Goal: Information Seeking & Learning: Learn about a topic

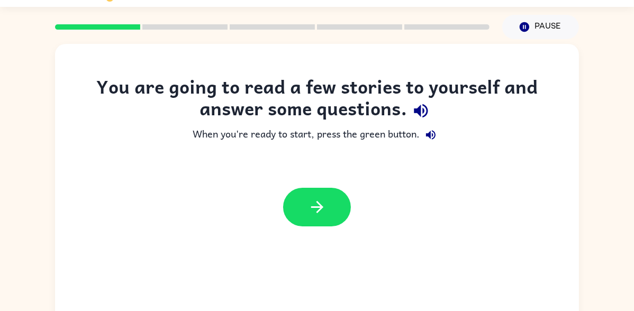
scroll to position [26, 0]
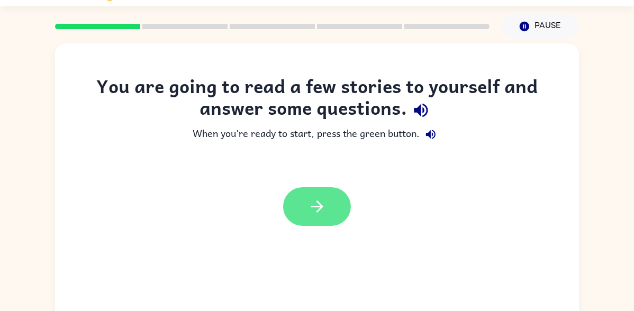
click at [338, 215] on button "button" at bounding box center [317, 206] width 68 height 39
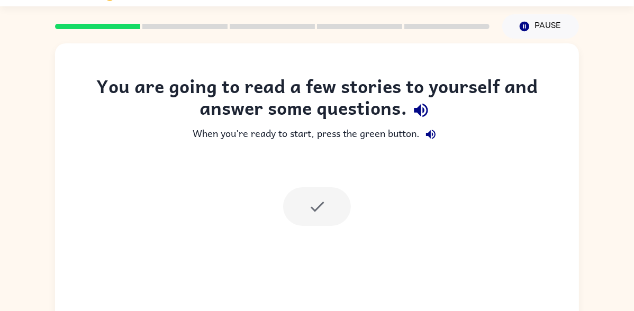
click at [331, 220] on div at bounding box center [317, 206] width 68 height 39
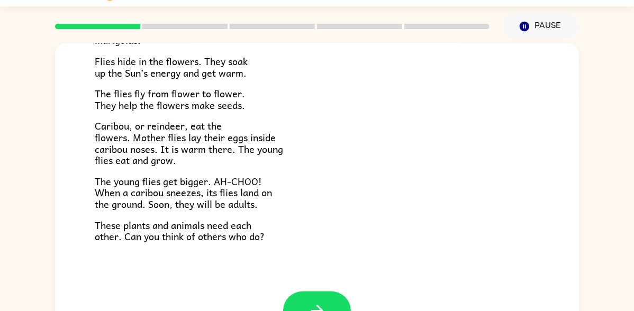
scroll to position [60, 0]
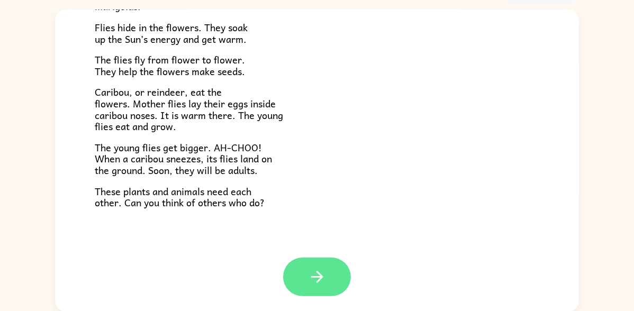
click at [339, 277] on button "button" at bounding box center [317, 277] width 68 height 39
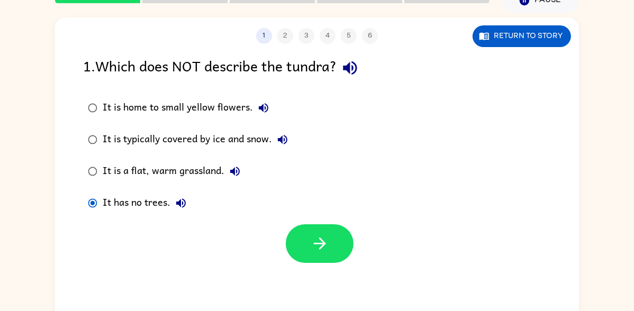
scroll to position [44, 0]
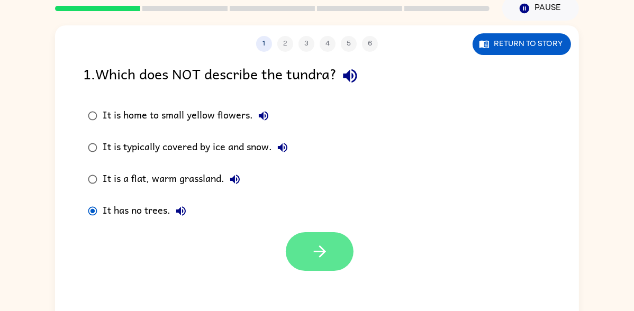
click at [315, 253] on icon "button" at bounding box center [320, 251] width 19 height 19
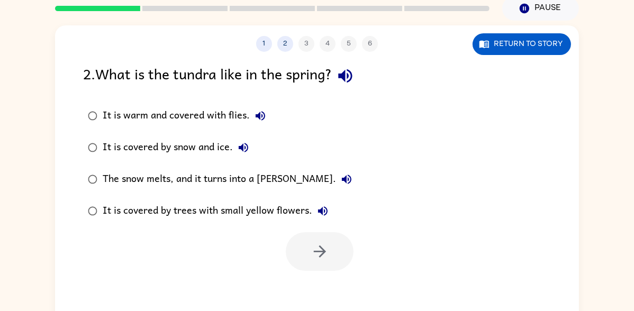
click at [109, 143] on div "It is covered by snow and ice." at bounding box center [178, 147] width 151 height 21
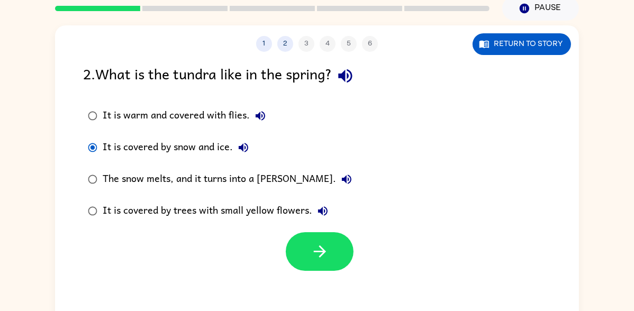
click at [311, 278] on div "1 2 3 4 5 6 Return to story 2 . What is the tundra like in the spring? It is wa…" at bounding box center [317, 176] width 524 height 302
click at [317, 261] on button "button" at bounding box center [320, 251] width 68 height 39
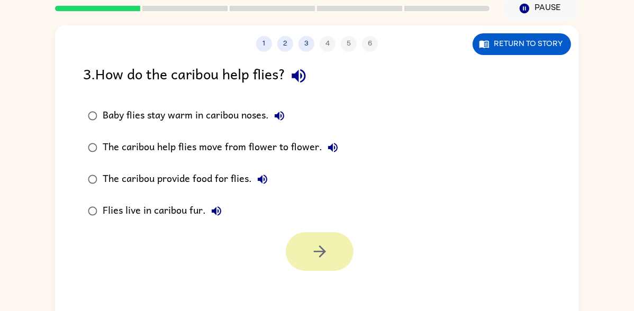
click at [320, 265] on button "button" at bounding box center [320, 251] width 68 height 39
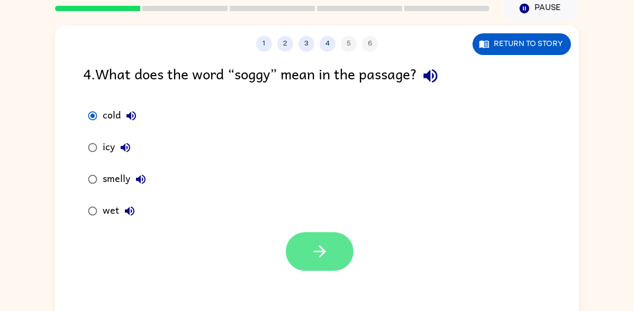
click at [324, 260] on icon "button" at bounding box center [320, 251] width 19 height 19
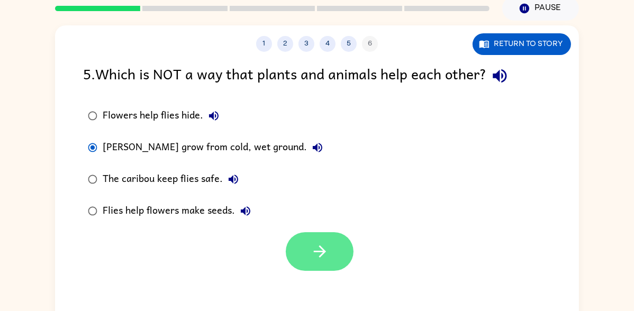
click at [324, 264] on button "button" at bounding box center [320, 251] width 68 height 39
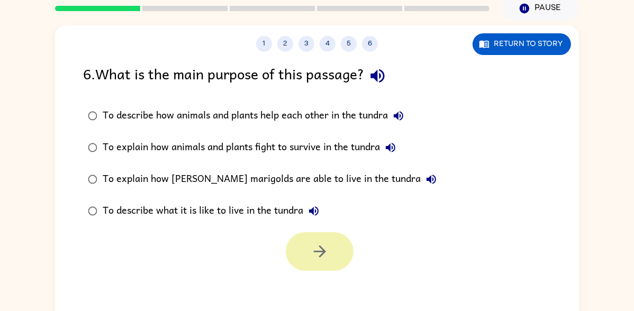
click at [325, 256] on icon "button" at bounding box center [320, 251] width 19 height 19
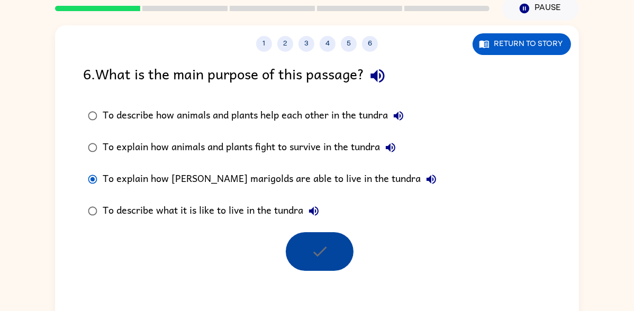
click at [325, 254] on div at bounding box center [320, 251] width 68 height 39
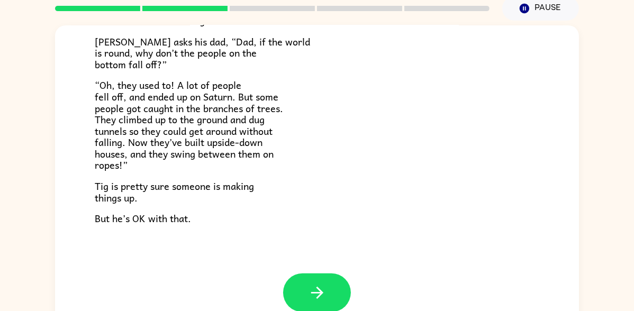
scroll to position [60, 0]
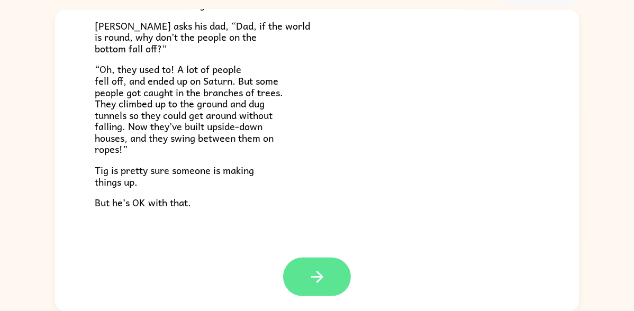
click at [327, 284] on button "button" at bounding box center [317, 277] width 68 height 39
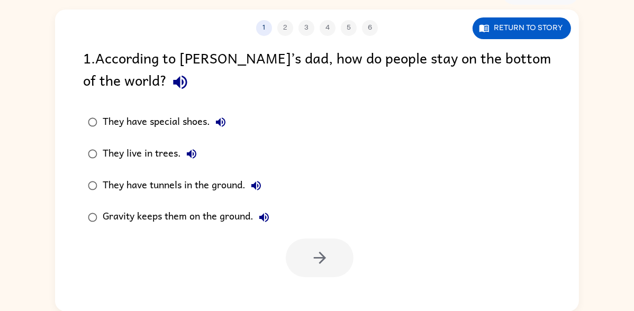
click at [95, 168] on label "They live in trees." at bounding box center [178, 154] width 203 height 32
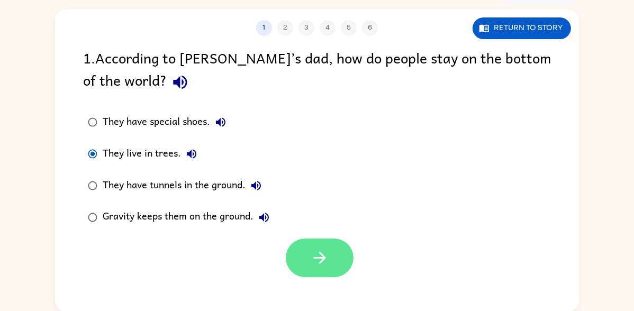
click at [330, 276] on button "button" at bounding box center [320, 258] width 68 height 39
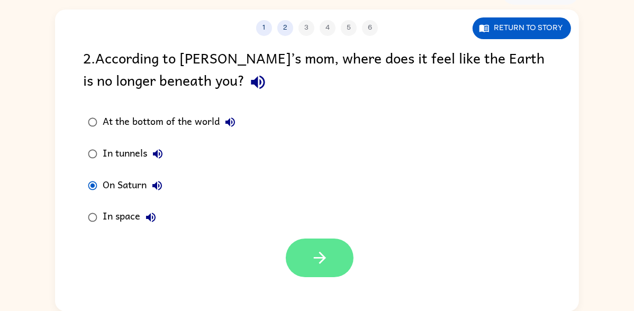
click at [328, 266] on icon "button" at bounding box center [320, 258] width 19 height 19
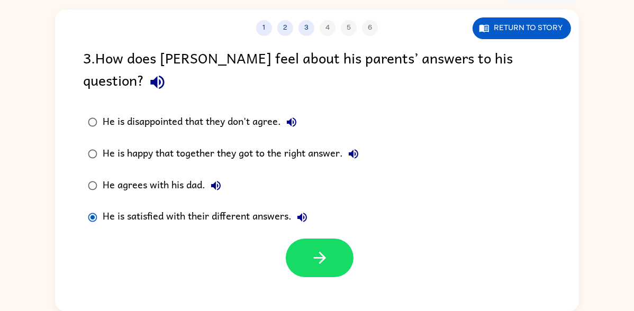
click at [328, 263] on div "1 2 3 4 5 6 Return to story 3 . How does Tig feel about his parents’ answers to…" at bounding box center [317, 161] width 524 height 302
click at [327, 253] on button "button" at bounding box center [320, 258] width 68 height 39
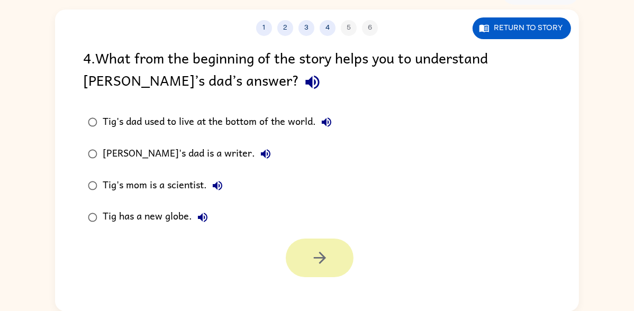
click at [329, 244] on button "button" at bounding box center [320, 258] width 68 height 39
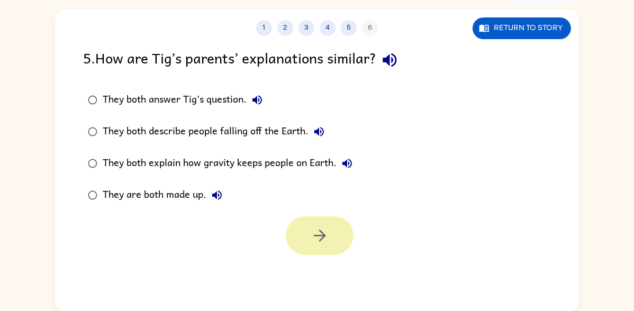
click at [93, 145] on label "They both describe people falling off the Earth." at bounding box center [220, 132] width 286 height 32
click at [329, 253] on button "button" at bounding box center [320, 235] width 68 height 39
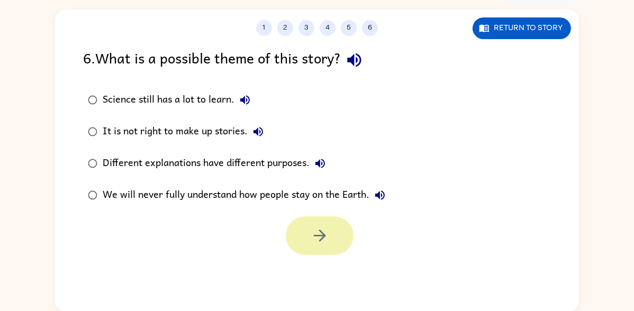
click at [331, 245] on button "button" at bounding box center [320, 235] width 68 height 39
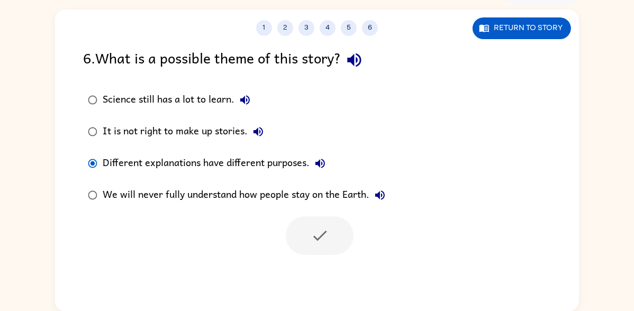
click at [335, 236] on div at bounding box center [320, 235] width 68 height 39
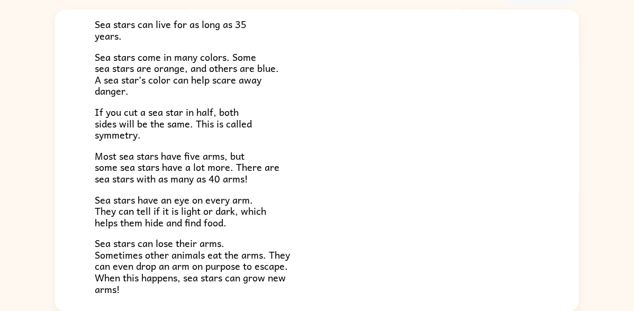
scroll to position [305, 0]
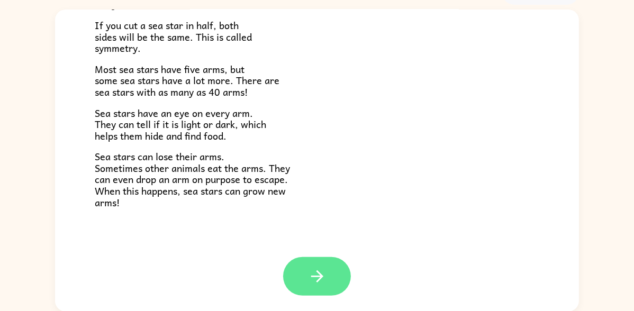
click at [324, 278] on icon "button" at bounding box center [317, 276] width 19 height 19
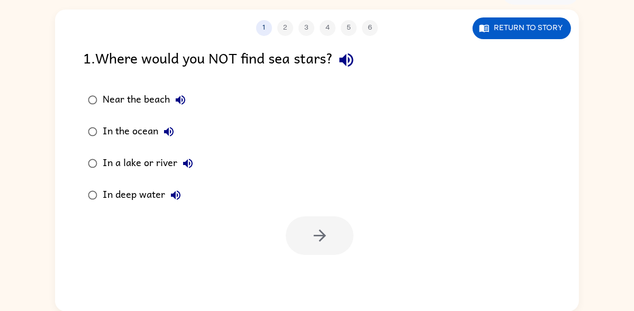
scroll to position [0, 0]
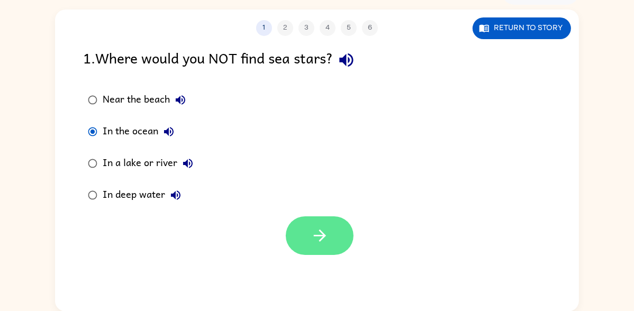
click at [338, 239] on button "button" at bounding box center [320, 235] width 68 height 39
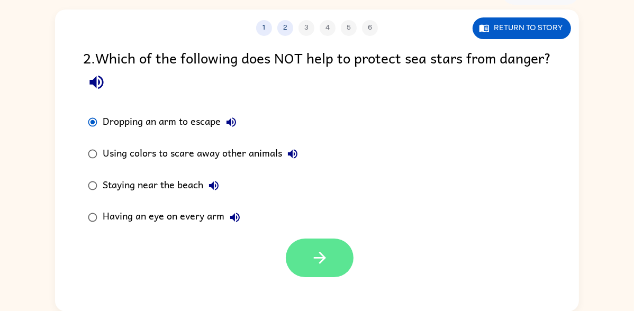
click at [330, 252] on button "button" at bounding box center [320, 258] width 68 height 39
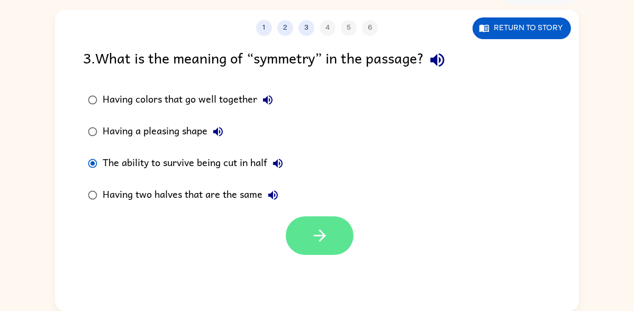
click at [329, 253] on button "button" at bounding box center [320, 235] width 68 height 39
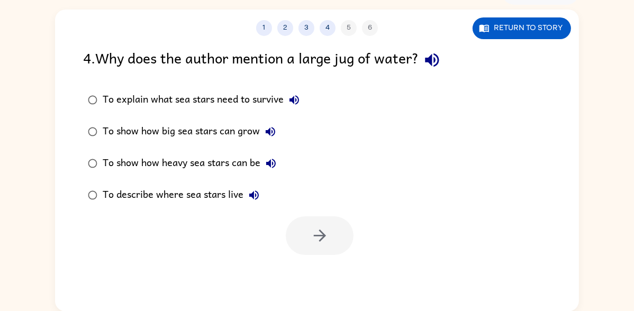
click at [323, 254] on div at bounding box center [320, 235] width 68 height 39
click at [327, 242] on icon "button" at bounding box center [320, 235] width 19 height 19
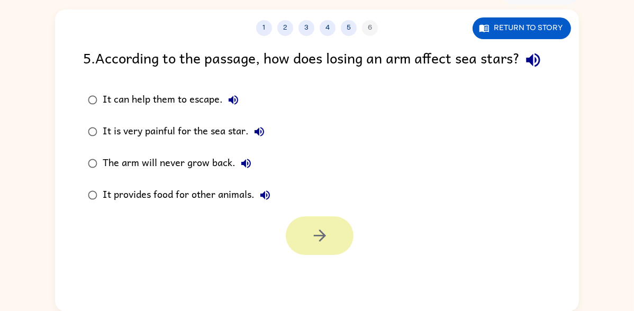
click at [95, 140] on label "It is very painful for the sea star." at bounding box center [179, 132] width 204 height 32
click at [336, 253] on button "button" at bounding box center [320, 235] width 68 height 39
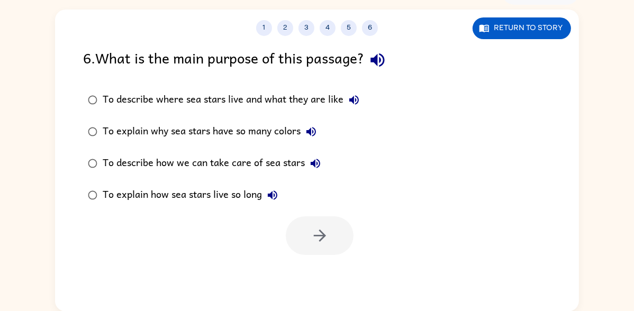
click at [331, 261] on div "1 2 3 4 5 6 Return to story 6 . What is the main purpose of this passage? To de…" at bounding box center [317, 161] width 524 height 302
click at [338, 252] on button "button" at bounding box center [320, 235] width 68 height 39
click at [328, 241] on div at bounding box center [320, 235] width 68 height 39
click at [90, 114] on label "To describe where sea stars live and what they are like" at bounding box center [223, 100] width 293 height 32
click at [327, 242] on div at bounding box center [320, 235] width 68 height 39
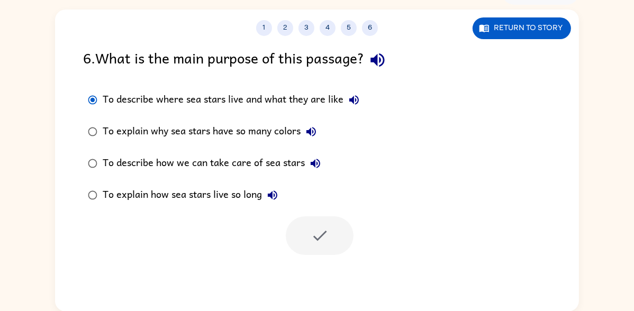
click at [330, 248] on div at bounding box center [320, 235] width 68 height 39
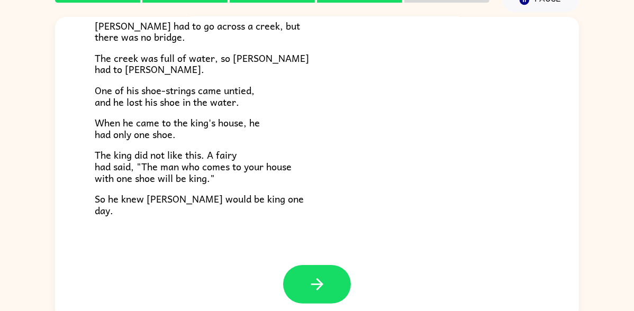
scroll to position [60, 0]
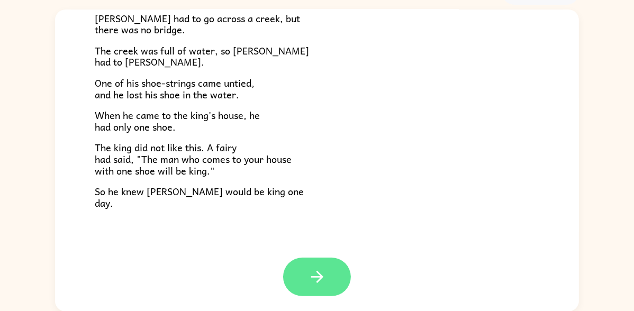
click at [349, 275] on button "button" at bounding box center [317, 277] width 68 height 39
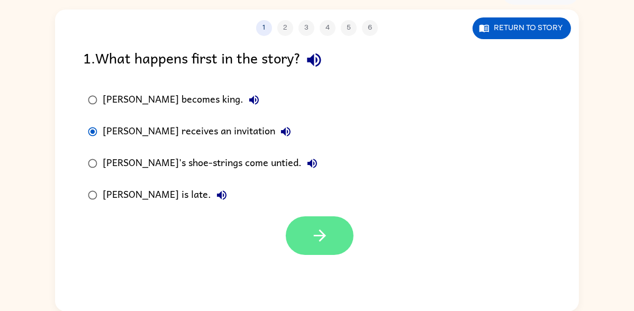
click at [339, 248] on button "button" at bounding box center [320, 235] width 68 height 39
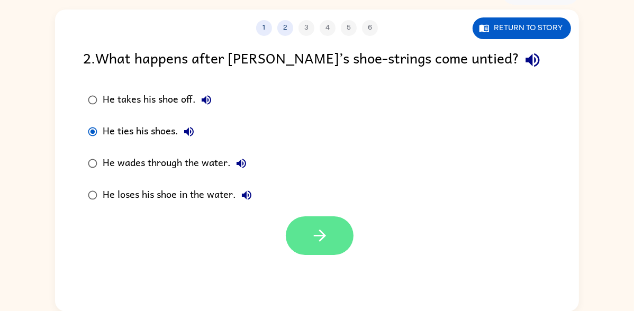
click at [350, 243] on button "button" at bounding box center [320, 235] width 68 height 39
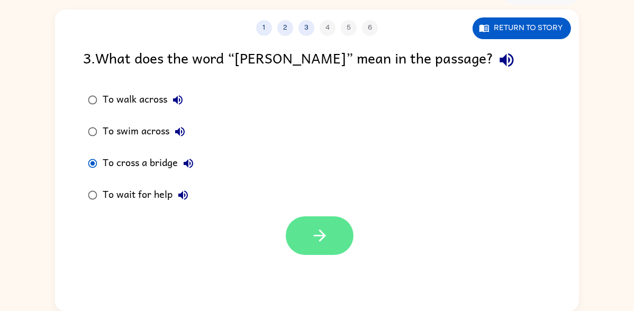
click at [341, 239] on button "button" at bounding box center [320, 235] width 68 height 39
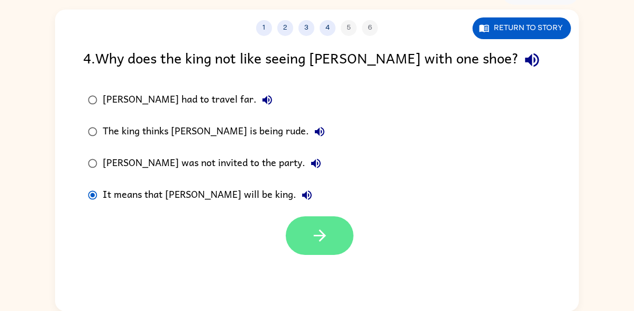
click at [347, 227] on button "button" at bounding box center [320, 235] width 68 height 39
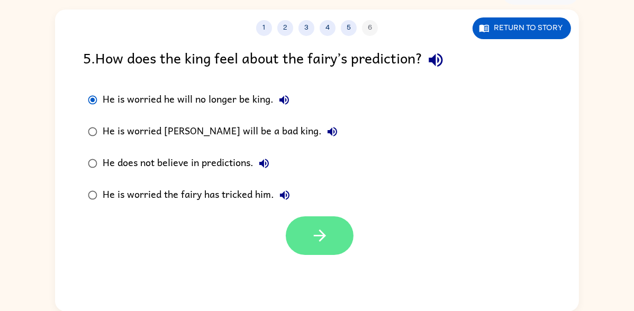
click at [341, 233] on button "button" at bounding box center [320, 235] width 68 height 39
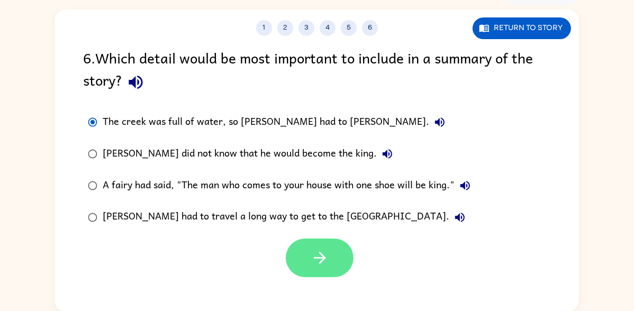
click at [343, 249] on button "button" at bounding box center [320, 258] width 68 height 39
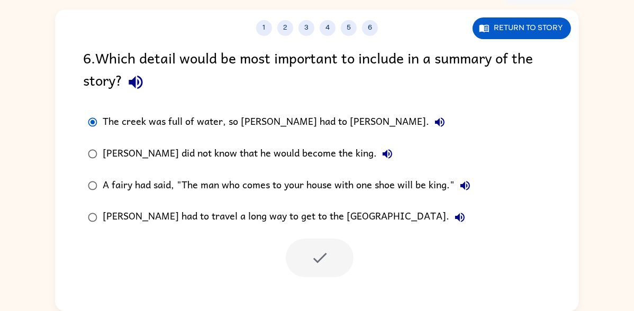
click at [339, 260] on div at bounding box center [320, 258] width 68 height 39
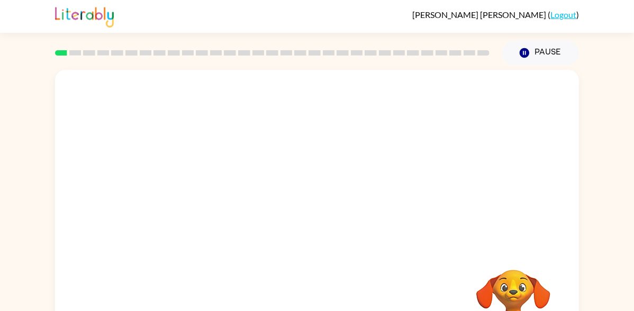
click at [67, 197] on div at bounding box center [317, 159] width 524 height 178
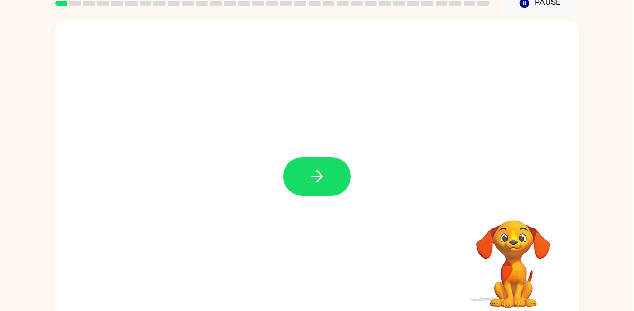
scroll to position [53, 0]
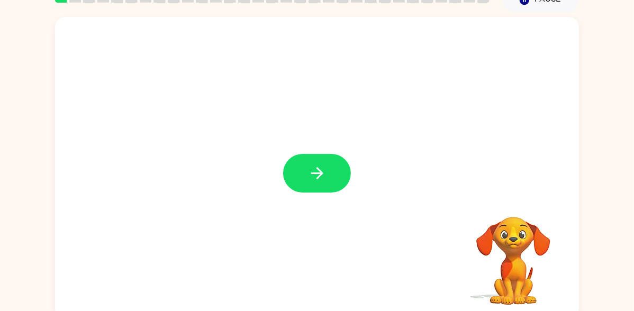
click at [332, 218] on div at bounding box center [317, 168] width 524 height 302
click at [330, 224] on div at bounding box center [317, 168] width 524 height 302
click at [329, 238] on div at bounding box center [317, 168] width 524 height 302
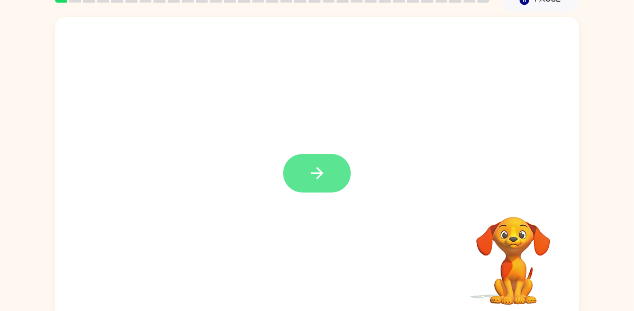
click at [317, 190] on button "button" at bounding box center [317, 173] width 68 height 39
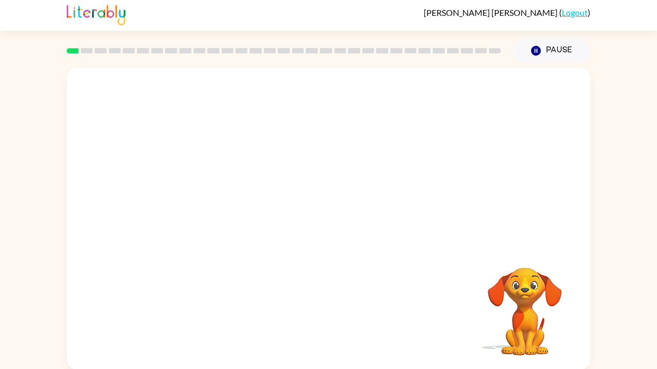
scroll to position [0, 0]
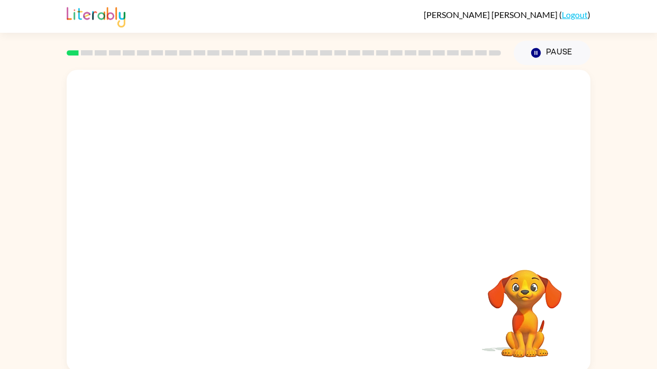
click at [540, 302] on video "Your browser must support playing .mp4 files to use Literably. Please try using…" at bounding box center [525, 306] width 106 height 106
click at [544, 299] on video "Your browser must support playing .mp4 files to use Literably. Please try using…" at bounding box center [525, 306] width 106 height 106
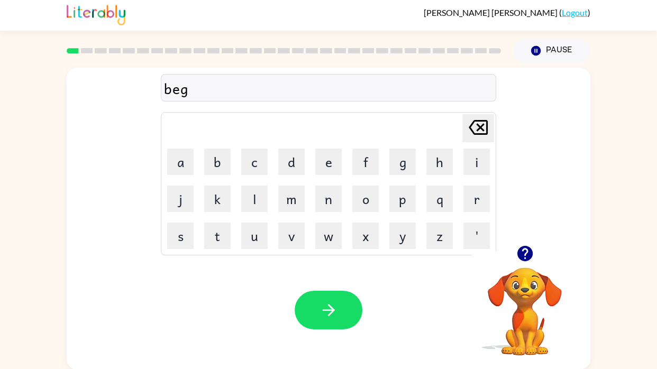
click at [302, 311] on div "Your browser must support playing .mp4 files to use Literably. Please try using…" at bounding box center [329, 310] width 524 height 119
click at [353, 311] on button "button" at bounding box center [329, 310] width 68 height 39
click at [349, 311] on div at bounding box center [329, 310] width 68 height 39
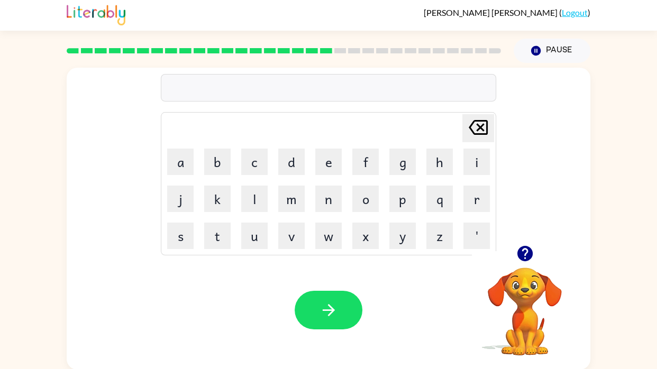
click at [69, 270] on div "Your browser must support playing .mp4 files to use Literably. Please try using…" at bounding box center [329, 310] width 524 height 119
click at [515, 122] on div "Delete Delete last character input a b c d e f g h i j k l m n o p q r s t u v …" at bounding box center [329, 157] width 524 height 178
click at [529, 258] on icon "button" at bounding box center [524, 253] width 15 height 15
click at [535, 257] on video "Your browser must support playing .mp4 files to use Literably. Please try using…" at bounding box center [525, 304] width 106 height 106
click at [529, 260] on video "Your browser must support playing .mp4 files to use Literably. Please try using…" at bounding box center [525, 304] width 106 height 106
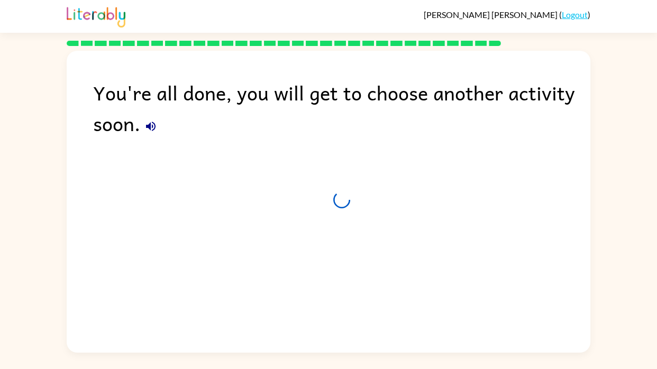
scroll to position [0, 0]
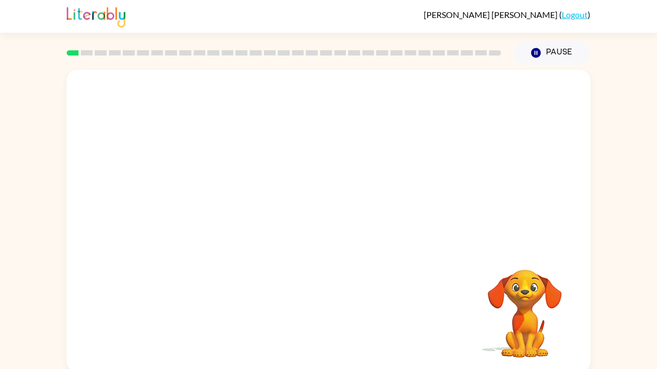
click at [577, 16] on link "Logout" at bounding box center [575, 15] width 26 height 10
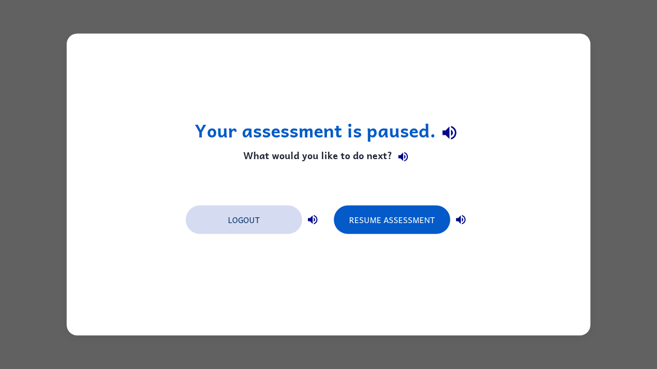
click at [262, 232] on button "Logout" at bounding box center [244, 220] width 116 height 29
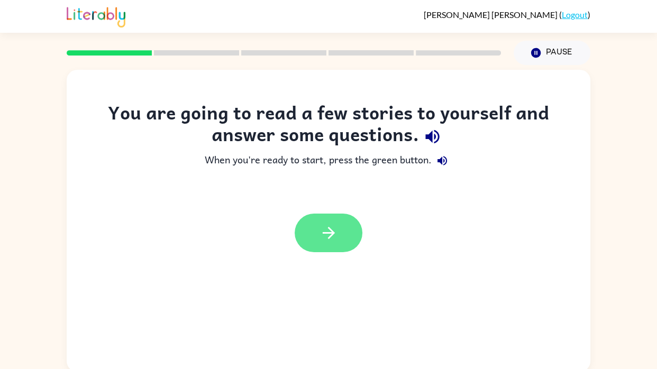
click at [342, 244] on button "button" at bounding box center [329, 233] width 68 height 39
click at [340, 240] on div at bounding box center [329, 233] width 68 height 39
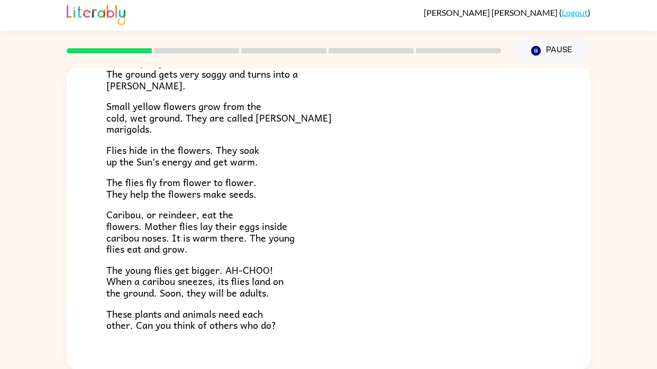
scroll to position [217, 0]
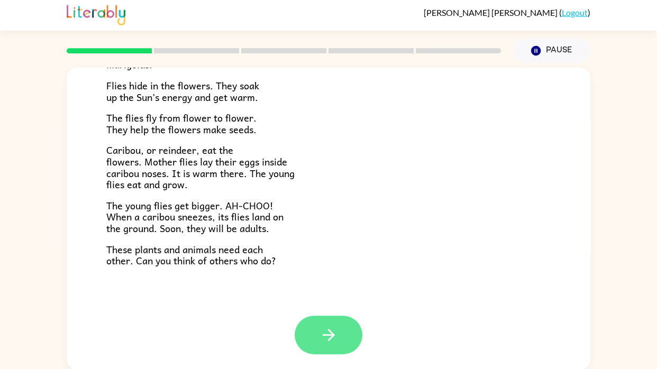
click at [313, 351] on button "button" at bounding box center [329, 335] width 68 height 39
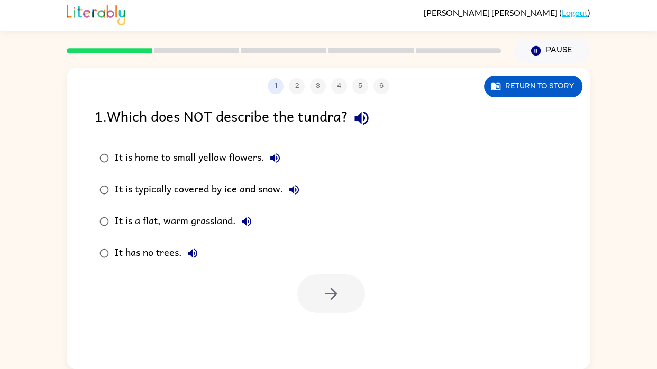
scroll to position [0, 0]
click at [324, 311] on button "button" at bounding box center [331, 294] width 68 height 39
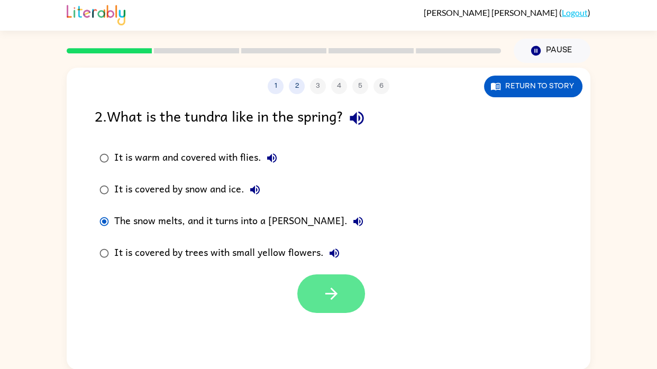
click at [332, 311] on button "button" at bounding box center [331, 294] width 68 height 39
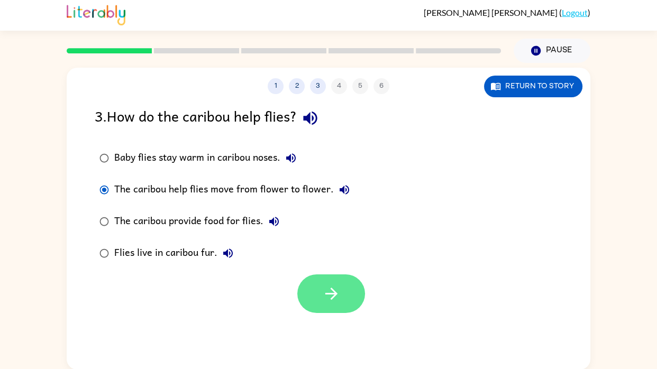
click at [317, 293] on button "button" at bounding box center [331, 294] width 68 height 39
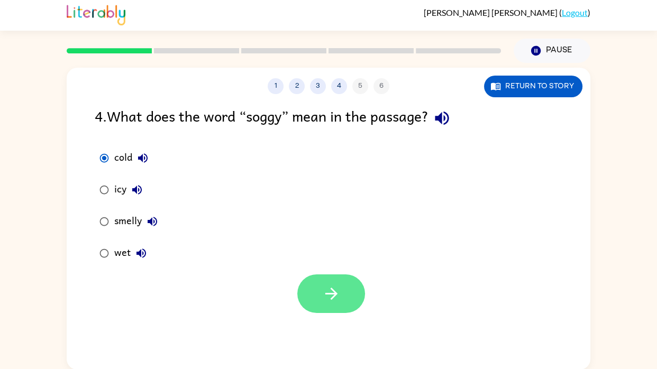
click at [308, 302] on button "button" at bounding box center [331, 294] width 68 height 39
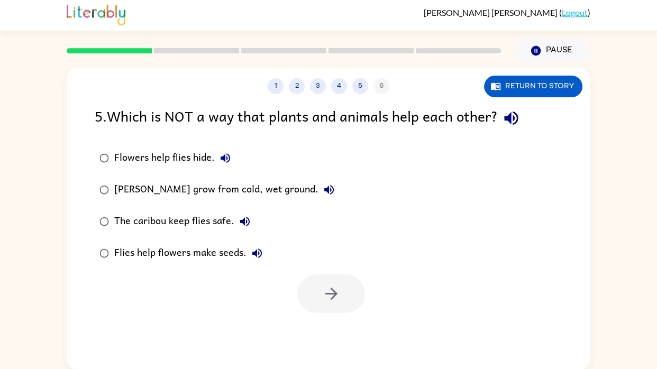
click at [323, 311] on button "button" at bounding box center [331, 294] width 68 height 39
click at [322, 316] on div "1 2 3 4 5 6 Return to story 5 . Which is NOT a way that plants and animals help…" at bounding box center [329, 219] width 524 height 302
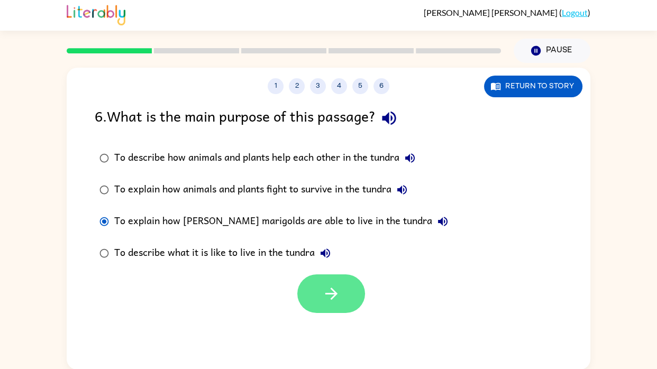
click at [324, 295] on icon "button" at bounding box center [331, 294] width 19 height 19
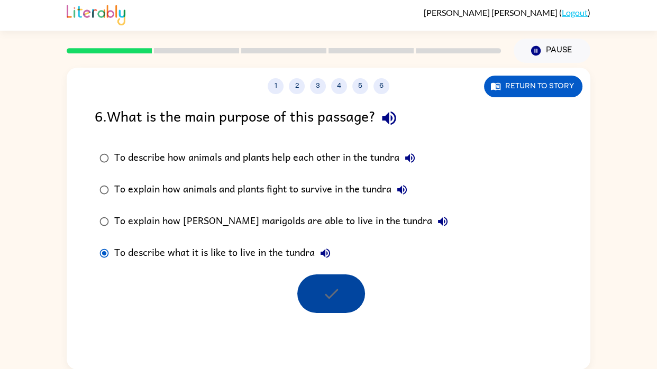
click at [329, 293] on div at bounding box center [331, 294] width 68 height 39
click at [325, 293] on div at bounding box center [331, 294] width 68 height 39
click at [386, 166] on div "To describe how animals and plants help each other in the tundra" at bounding box center [267, 158] width 306 height 21
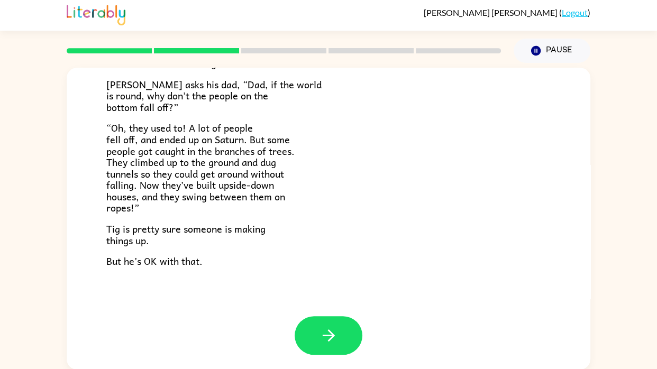
scroll to position [307, 0]
click at [328, 299] on div "Tig's World Tig’s mom is a scientist. She knows things. [PERSON_NAME]’s dad is …" at bounding box center [329, 38] width 524 height 555
click at [326, 335] on icon "button" at bounding box center [329, 335] width 19 height 19
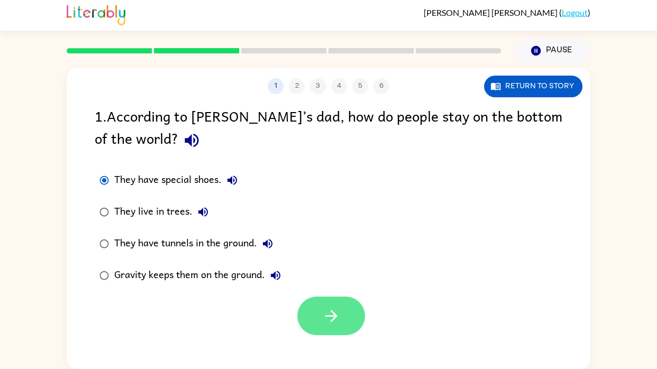
click at [329, 320] on icon "button" at bounding box center [331, 316] width 19 height 19
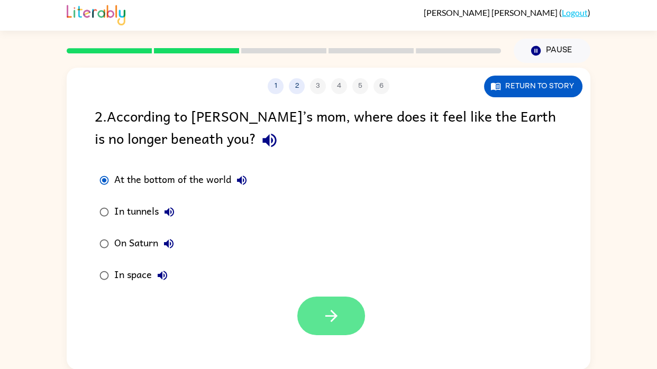
click at [331, 315] on icon "button" at bounding box center [331, 316] width 12 height 12
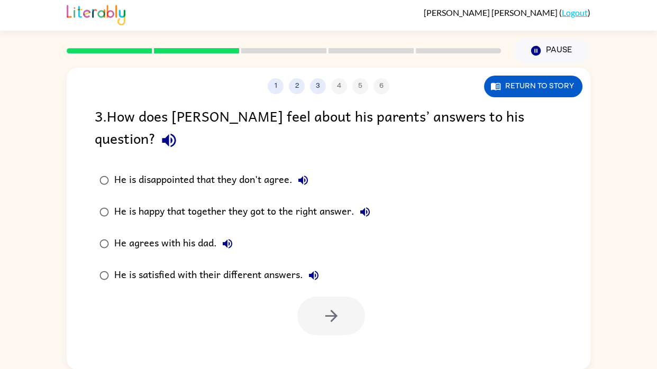
click at [332, 320] on div "1 2 3 4 5 6 Return to story 3 . How does Tig feel about his parents’ answers to…" at bounding box center [329, 219] width 524 height 302
click at [325, 312] on button "button" at bounding box center [331, 316] width 68 height 39
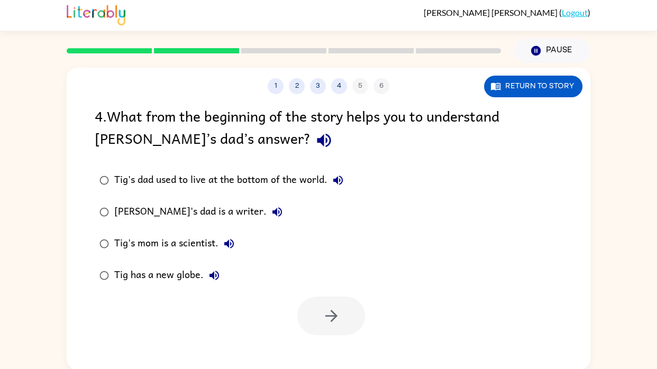
click at [320, 286] on label "Tig has a new globe." at bounding box center [221, 276] width 265 height 32
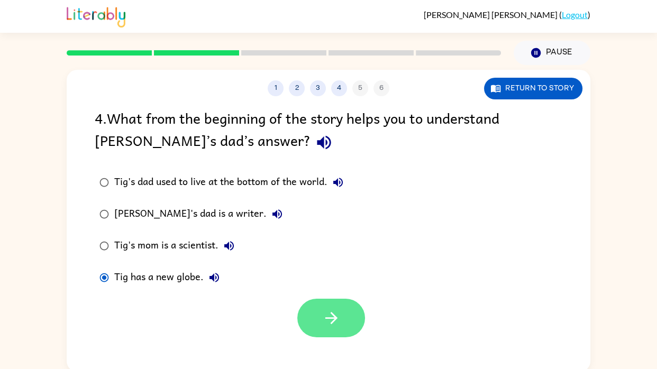
click at [333, 309] on icon "button" at bounding box center [331, 318] width 19 height 19
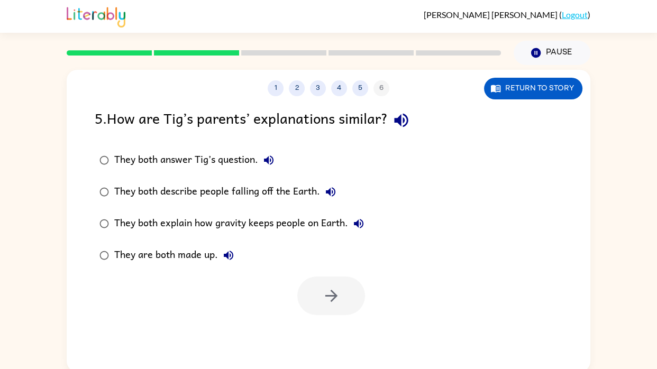
click at [329, 318] on div "1 2 3 4 5 6 Return to story 5 . How are Tig’s parents’ explanations similar? Th…" at bounding box center [329, 221] width 524 height 302
click at [326, 314] on button "button" at bounding box center [331, 296] width 68 height 39
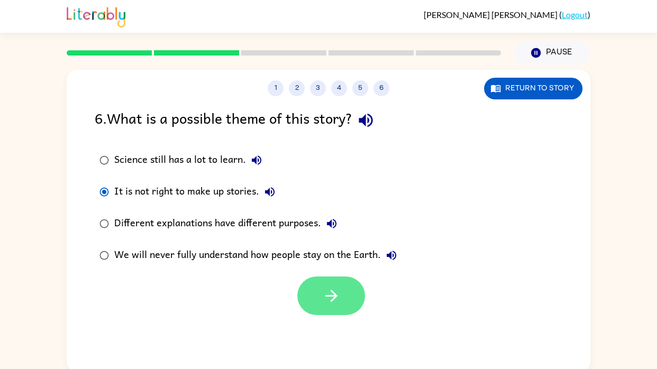
click at [326, 306] on button "button" at bounding box center [331, 296] width 68 height 39
click at [334, 307] on div at bounding box center [331, 296] width 68 height 39
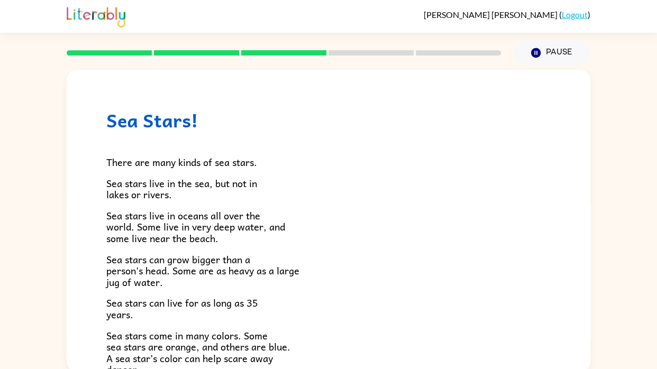
click at [343, 304] on p "Sea stars can live for as long as 35 years." at bounding box center [328, 308] width 444 height 23
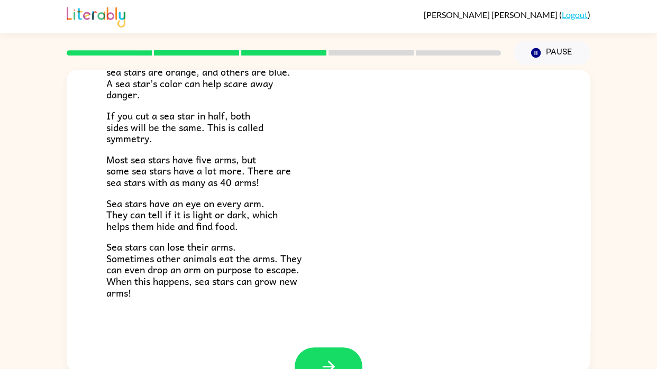
scroll to position [305, 0]
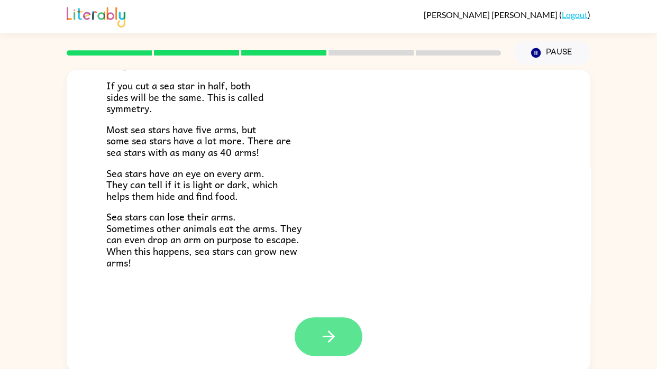
click at [326, 343] on icon "button" at bounding box center [329, 336] width 19 height 19
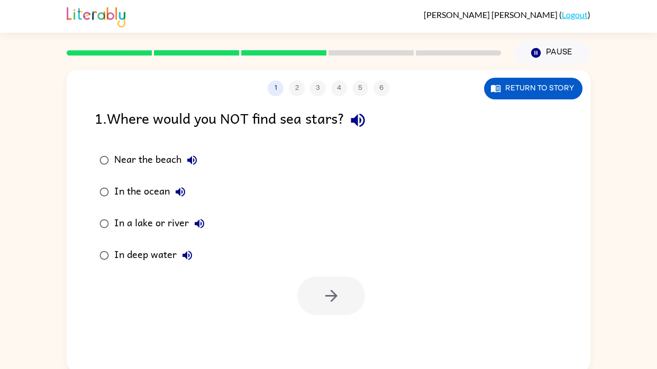
scroll to position [0, 0]
click at [352, 305] on div at bounding box center [331, 296] width 68 height 39
click at [331, 298] on icon "button" at bounding box center [331, 296] width 19 height 19
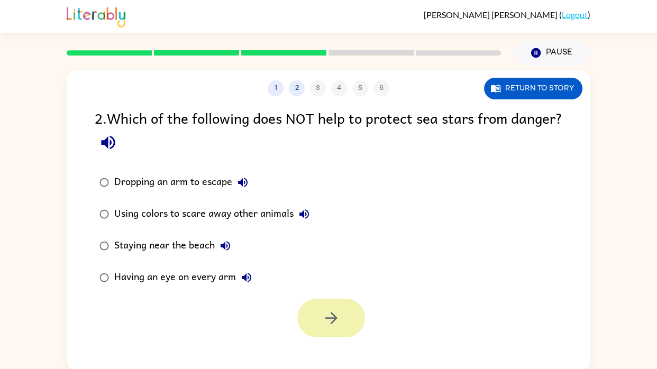
click at [329, 305] on button "button" at bounding box center [331, 318] width 68 height 39
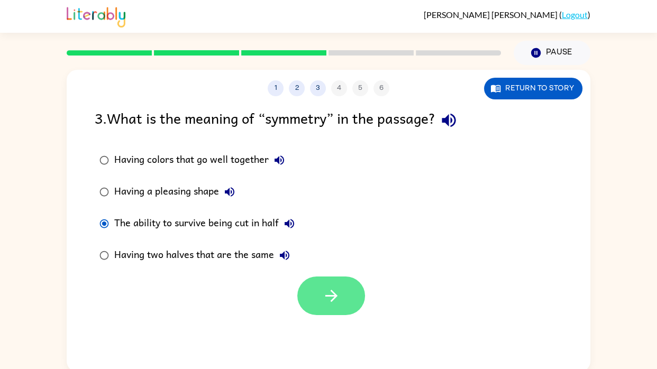
click at [329, 302] on icon "button" at bounding box center [331, 296] width 19 height 19
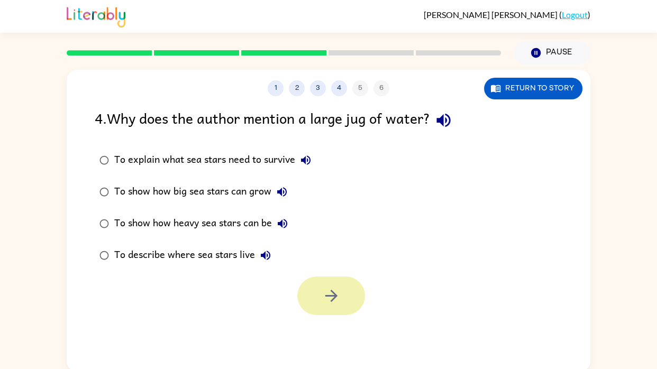
click at [316, 314] on button "button" at bounding box center [331, 296] width 68 height 39
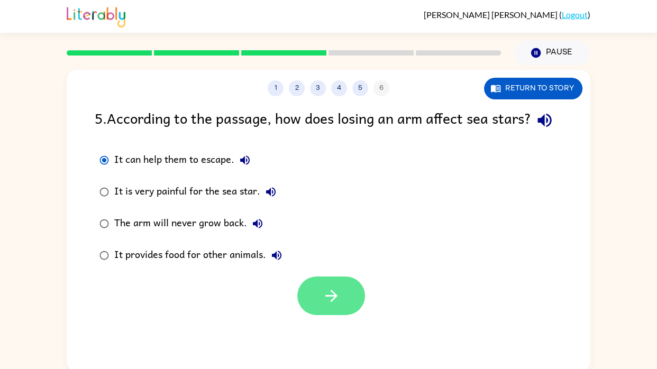
click at [326, 306] on button "button" at bounding box center [331, 296] width 68 height 39
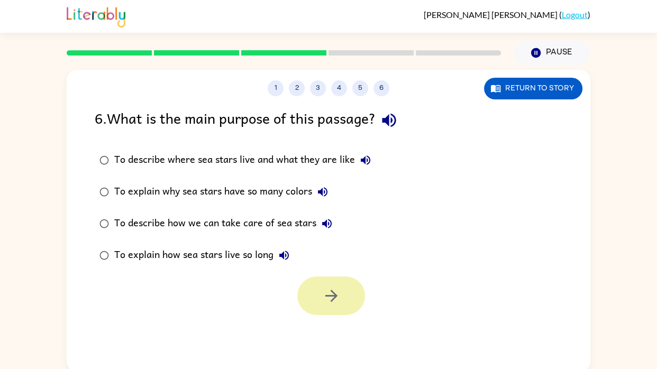
click at [106, 238] on label "To describe how we can take care of sea stars" at bounding box center [235, 224] width 293 height 32
click at [331, 313] on button "button" at bounding box center [331, 296] width 68 height 39
click at [330, 305] on div at bounding box center [331, 296] width 68 height 39
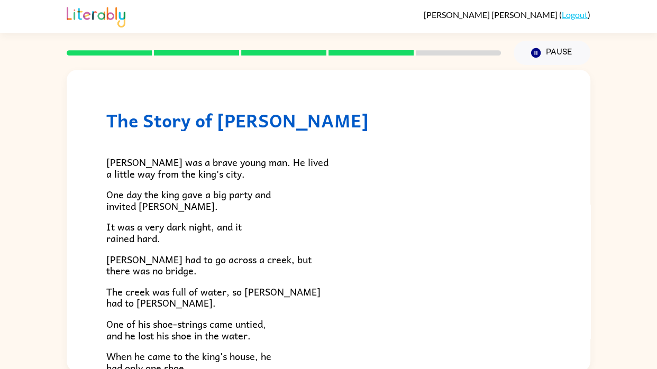
click at [334, 305] on p "The creek was full of water, so Jason had to wade." at bounding box center [328, 297] width 444 height 23
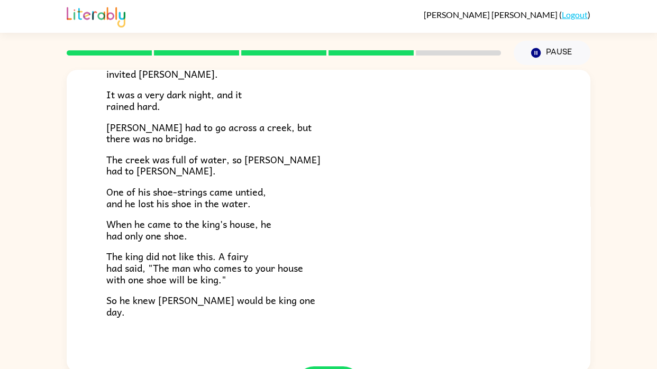
scroll to position [181, 0]
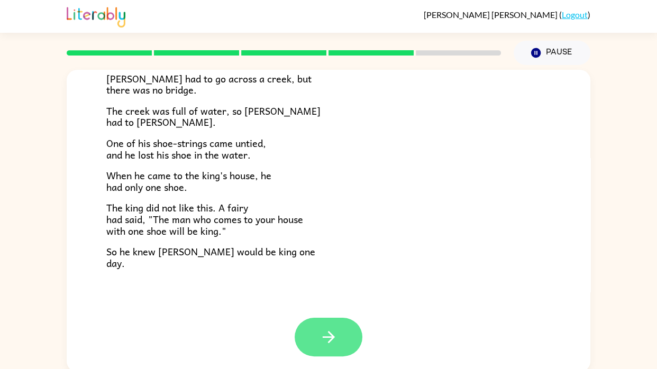
click at [331, 318] on button "button" at bounding box center [329, 337] width 68 height 39
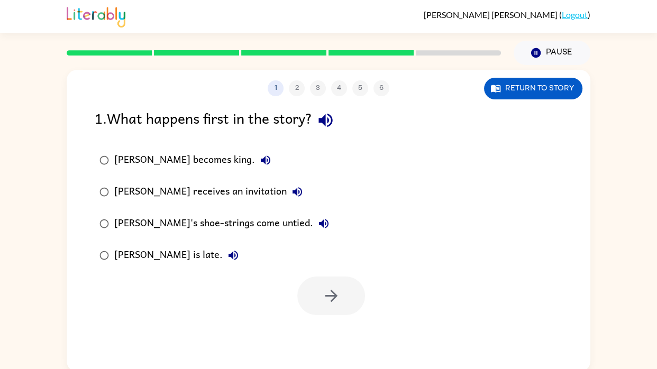
scroll to position [0, 0]
click at [351, 329] on div "1 2 3 4 5 6 Return to story 1 . What happens first in the story? Jason becomes …" at bounding box center [329, 221] width 524 height 302
click at [333, 293] on div at bounding box center [331, 296] width 68 height 39
click at [333, 291] on icon "button" at bounding box center [331, 296] width 12 height 12
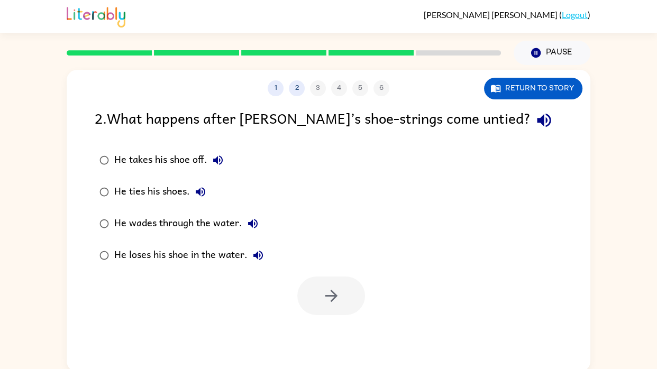
click at [99, 175] on label "He takes his shoe off." at bounding box center [181, 160] width 185 height 32
click at [344, 314] on button "button" at bounding box center [331, 296] width 68 height 39
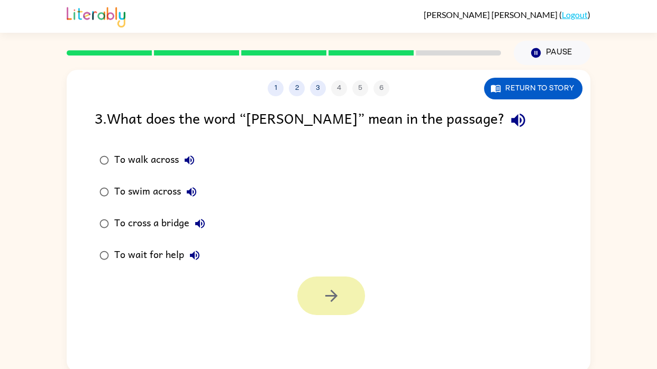
click at [349, 307] on button "button" at bounding box center [331, 296] width 68 height 39
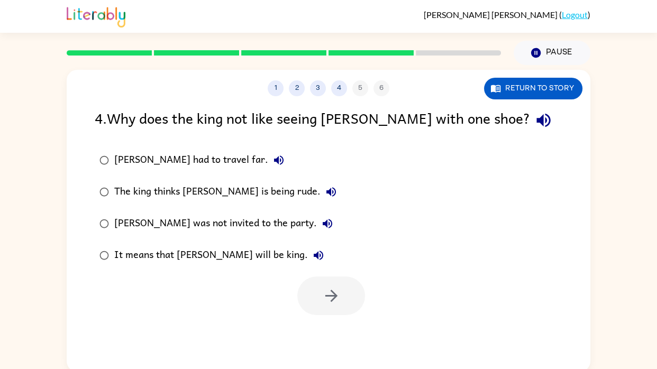
click at [99, 208] on label "Jason was not invited to the party." at bounding box center [218, 224] width 258 height 32
click at [344, 304] on button "button" at bounding box center [331, 296] width 68 height 39
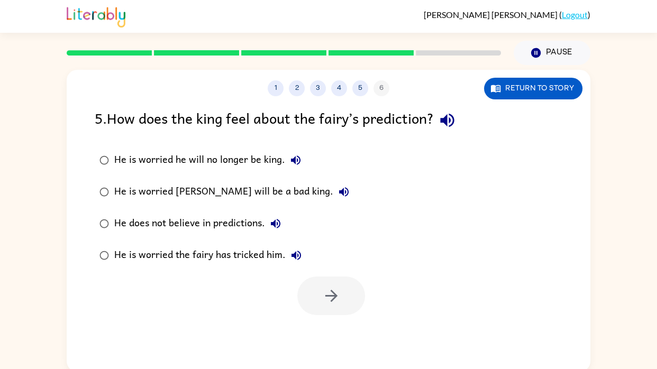
click at [334, 331] on div "1 2 3 4 5 6 Return to story 5 . How does the king feel about the fairy’s predic…" at bounding box center [329, 221] width 524 height 302
click at [339, 306] on button "button" at bounding box center [331, 296] width 68 height 39
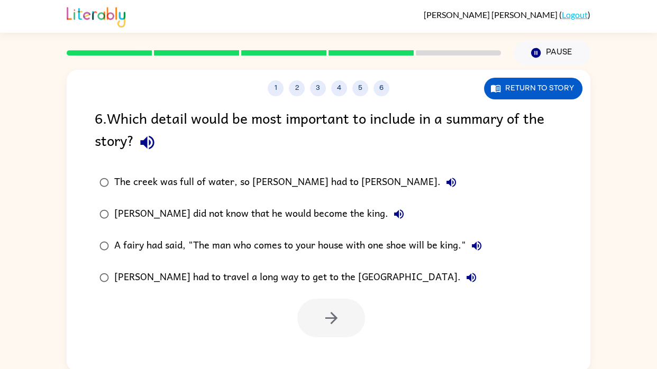
click at [328, 293] on label "Jason had to travel a long way to get to the king’s city." at bounding box center [291, 278] width 404 height 32
click at [323, 317] on icon "button" at bounding box center [331, 318] width 19 height 19
click at [324, 329] on div at bounding box center [331, 318] width 68 height 39
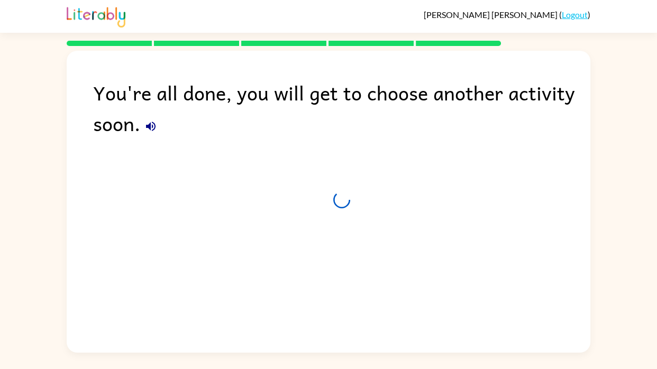
click at [326, 318] on div "You're all done, you will get to choose another activity soon." at bounding box center [329, 199] width 524 height 297
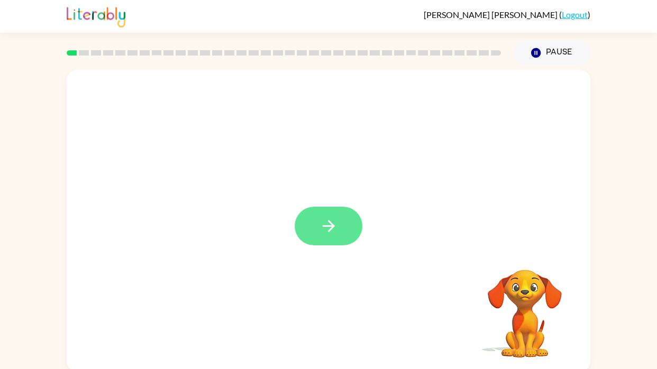
click at [338, 221] on icon "button" at bounding box center [329, 226] width 19 height 19
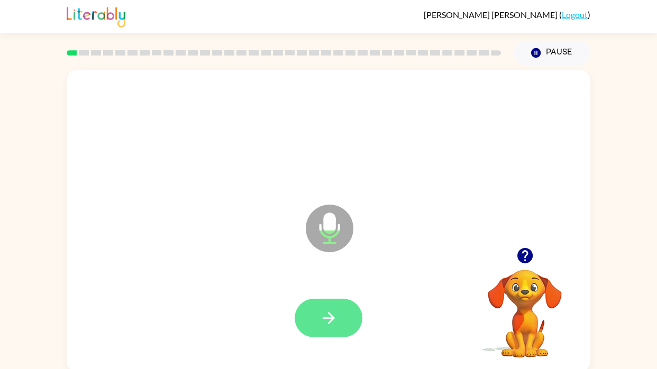
click at [348, 317] on button "button" at bounding box center [329, 318] width 68 height 39
click at [313, 327] on button "button" at bounding box center [329, 318] width 68 height 39
click at [330, 324] on icon "button" at bounding box center [329, 318] width 19 height 19
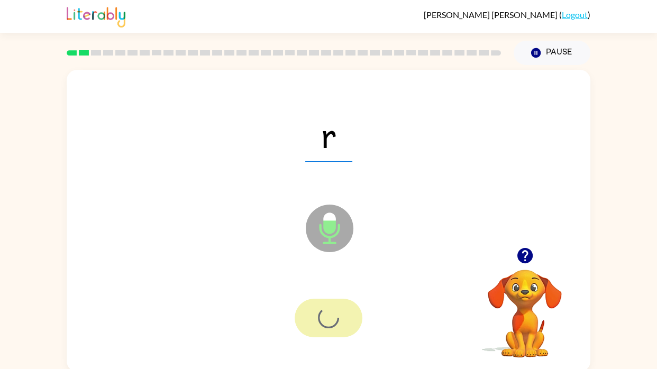
scroll to position [2, 0]
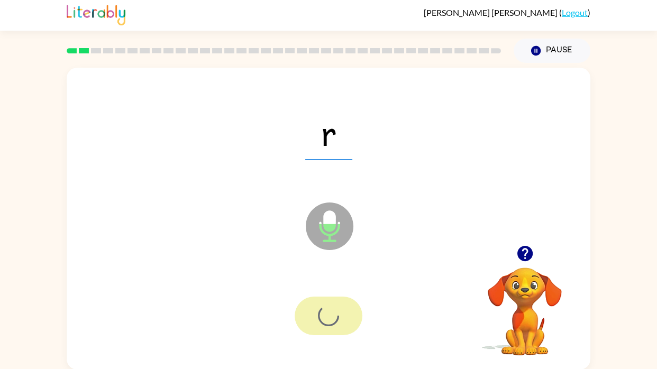
click at [336, 320] on div at bounding box center [329, 316] width 68 height 39
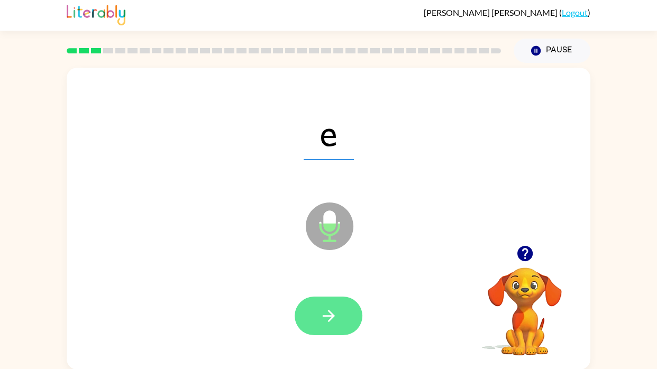
click at [349, 316] on button "button" at bounding box center [329, 316] width 68 height 39
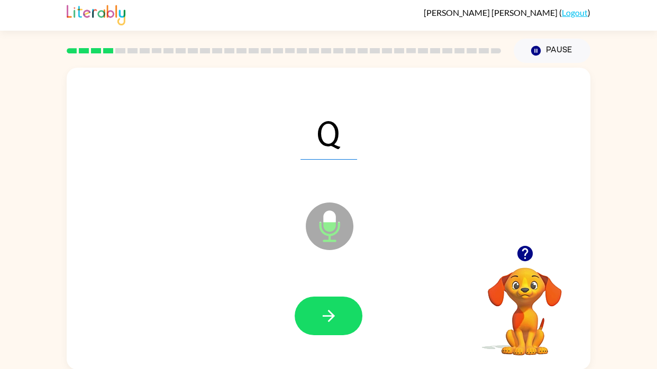
click at [339, 344] on div at bounding box center [328, 316] width 503 height 87
click at [331, 343] on div at bounding box center [328, 316] width 503 height 87
click at [330, 322] on icon "button" at bounding box center [329, 316] width 19 height 19
click at [349, 307] on div at bounding box center [329, 316] width 68 height 39
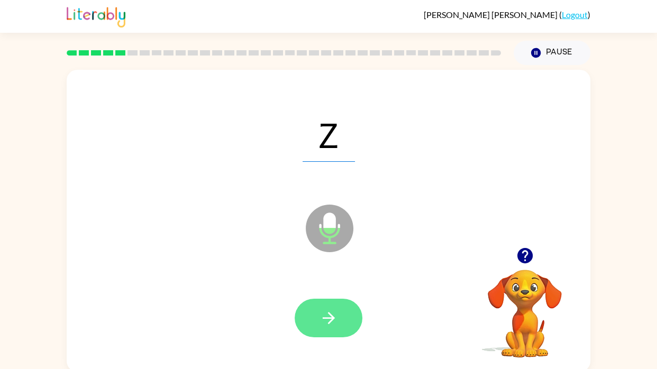
click at [330, 309] on icon "button" at bounding box center [329, 318] width 19 height 19
click at [314, 313] on div at bounding box center [329, 318] width 68 height 39
click at [332, 323] on icon "button" at bounding box center [329, 318] width 19 height 19
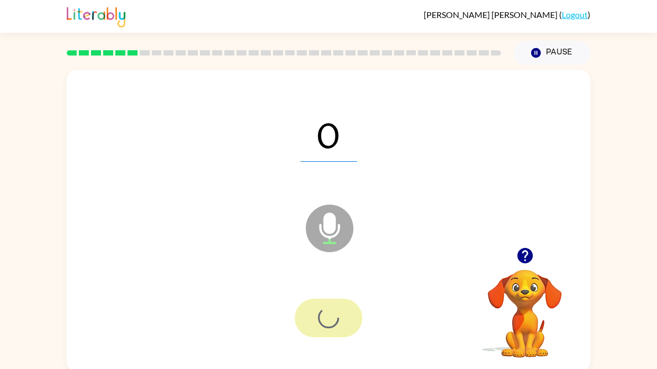
click at [330, 317] on div at bounding box center [329, 318] width 68 height 39
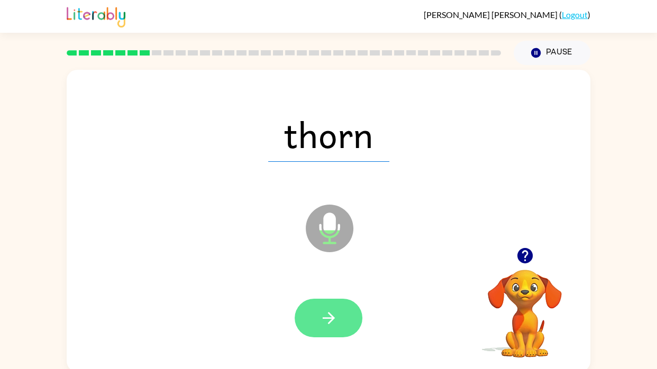
click at [330, 331] on button "button" at bounding box center [329, 318] width 68 height 39
click at [348, 324] on button "button" at bounding box center [329, 318] width 68 height 39
click at [343, 323] on button "button" at bounding box center [329, 318] width 68 height 39
click at [316, 319] on button "button" at bounding box center [329, 318] width 68 height 39
click at [325, 322] on icon "button" at bounding box center [329, 318] width 19 height 19
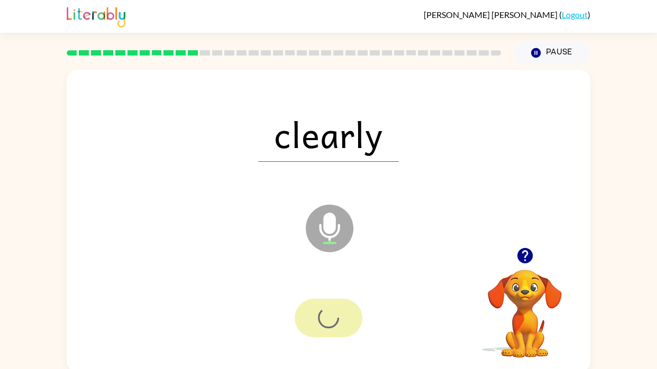
click at [336, 312] on div at bounding box center [329, 318] width 68 height 39
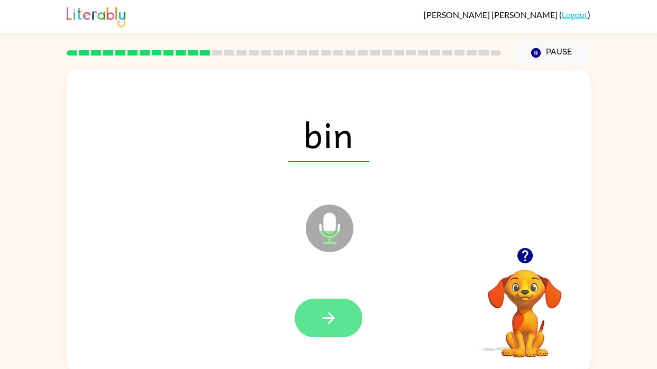
click at [314, 317] on button "button" at bounding box center [329, 318] width 68 height 39
click at [340, 326] on button "button" at bounding box center [329, 318] width 68 height 39
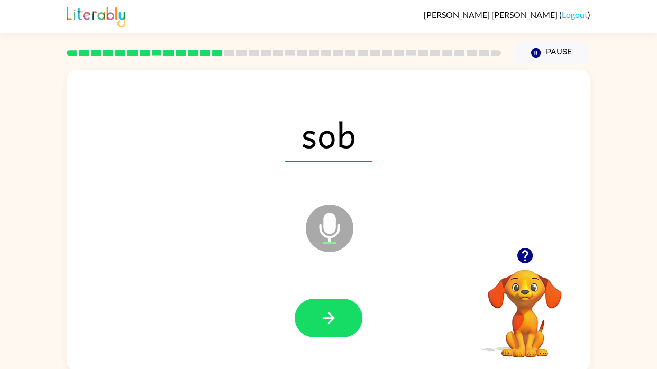
click at [334, 315] on div at bounding box center [329, 318] width 68 height 39
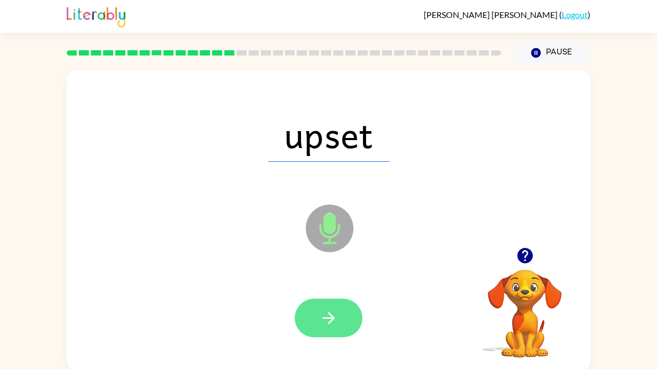
click at [333, 329] on button "button" at bounding box center [329, 318] width 68 height 39
click at [338, 316] on icon "button" at bounding box center [329, 318] width 19 height 19
click at [328, 300] on button "button" at bounding box center [329, 318] width 68 height 39
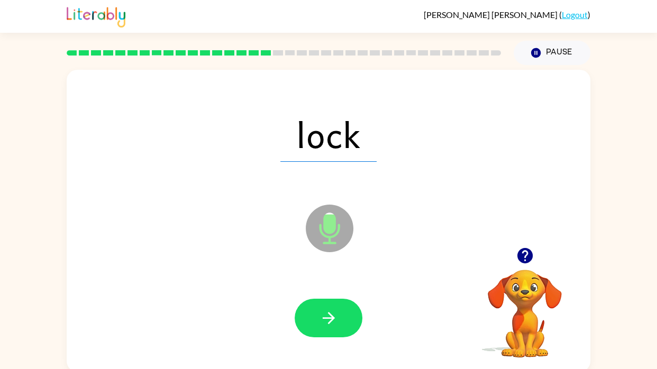
click at [349, 345] on div at bounding box center [328, 318] width 503 height 87
click at [349, 323] on button "button" at bounding box center [329, 318] width 68 height 39
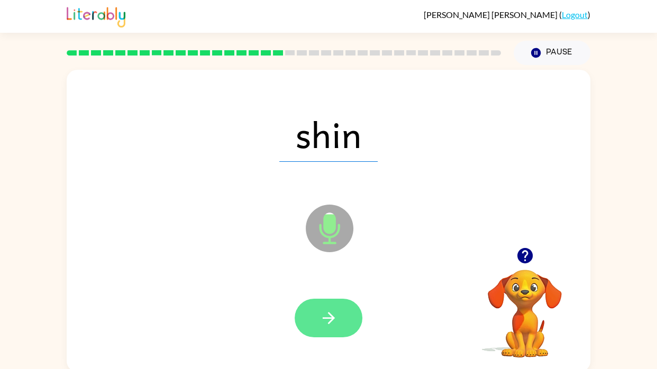
click at [354, 316] on button "button" at bounding box center [329, 318] width 68 height 39
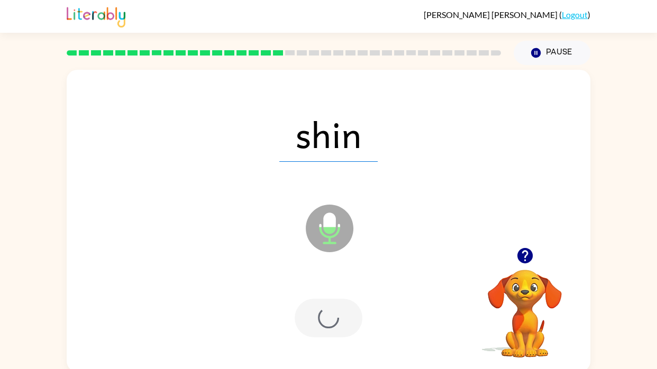
click at [350, 310] on div at bounding box center [329, 318] width 68 height 39
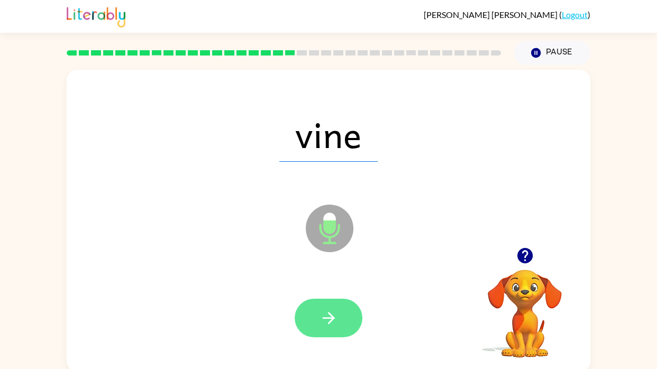
click at [335, 315] on icon "button" at bounding box center [329, 318] width 19 height 19
click at [339, 319] on div at bounding box center [329, 318] width 68 height 39
click at [342, 299] on button "button" at bounding box center [329, 318] width 68 height 39
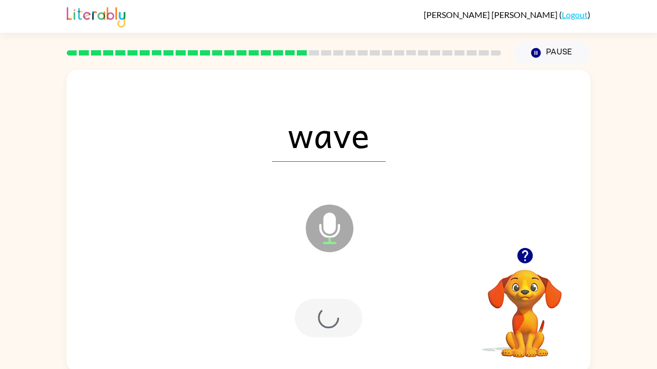
click at [343, 309] on div at bounding box center [329, 318] width 68 height 39
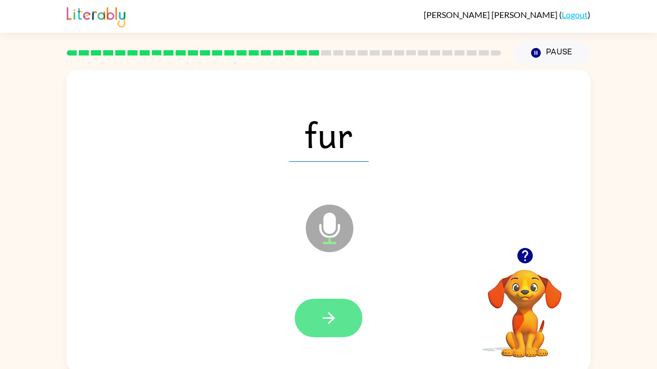
click at [331, 322] on icon "button" at bounding box center [329, 318] width 19 height 19
click at [338, 318] on div at bounding box center [329, 318] width 68 height 39
click at [344, 304] on button "button" at bounding box center [329, 318] width 68 height 39
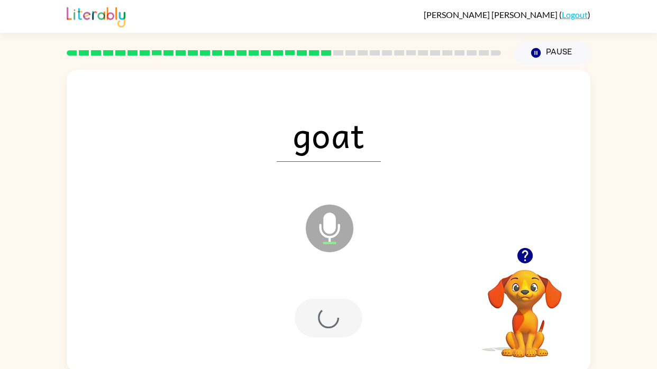
click at [350, 311] on div at bounding box center [329, 318] width 68 height 39
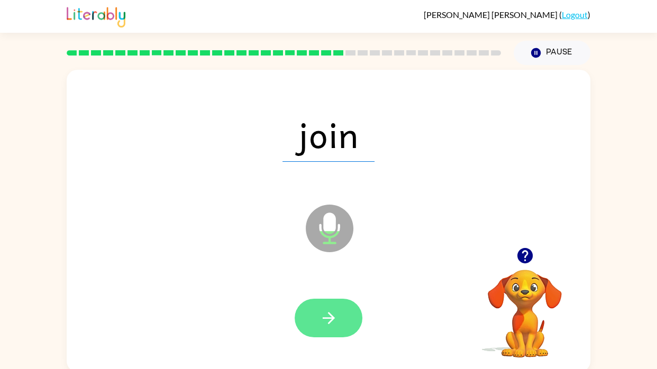
click at [342, 311] on button "button" at bounding box center [329, 318] width 68 height 39
click at [341, 311] on button "button" at bounding box center [329, 318] width 68 height 39
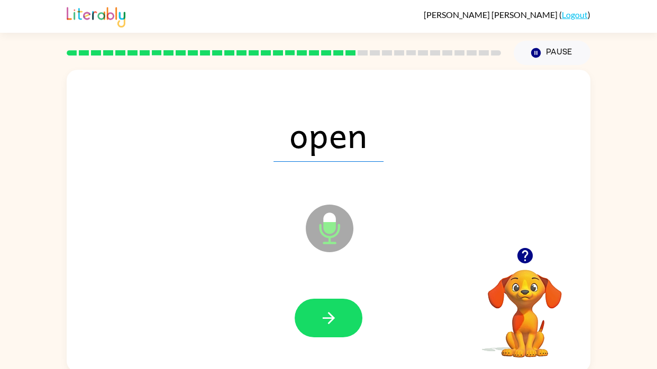
click at [344, 311] on div at bounding box center [329, 318] width 68 height 39
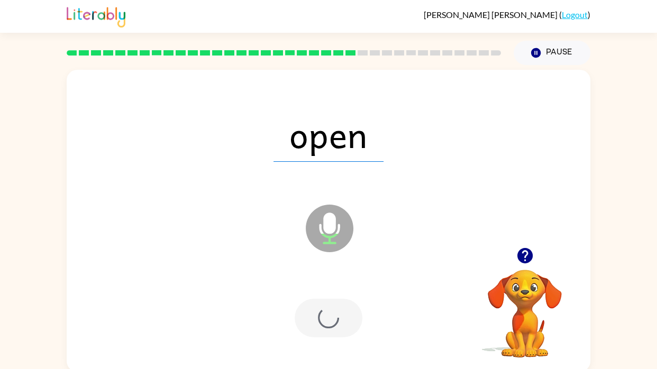
click at [339, 311] on div at bounding box center [329, 318] width 68 height 39
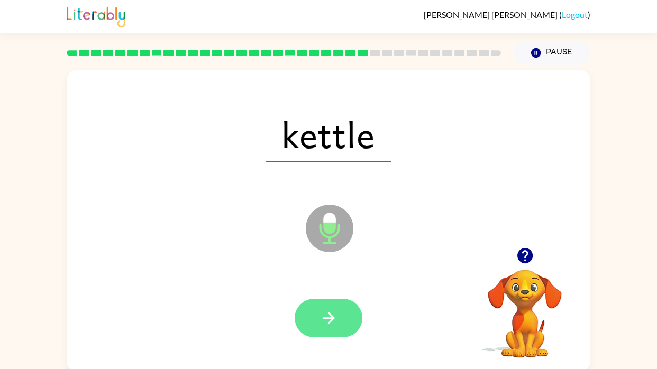
click at [339, 305] on button "button" at bounding box center [329, 318] width 68 height 39
click at [330, 311] on icon "button" at bounding box center [329, 318] width 19 height 19
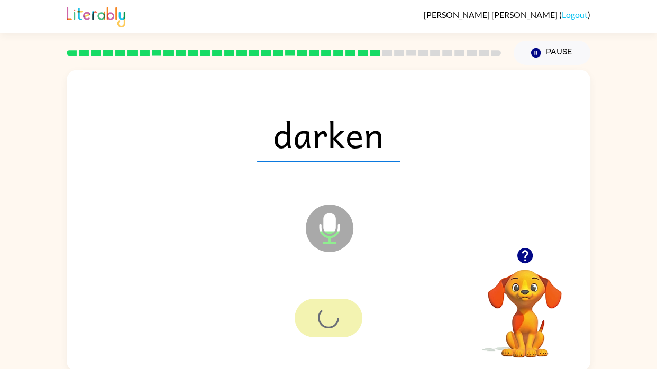
click at [329, 311] on div at bounding box center [329, 318] width 68 height 39
click at [330, 311] on div at bounding box center [329, 318] width 68 height 39
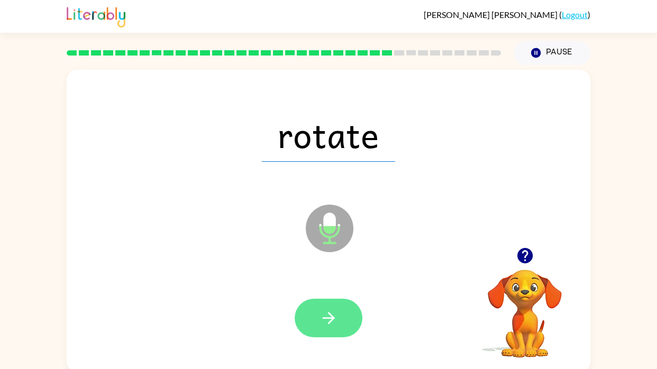
click at [333, 311] on button "button" at bounding box center [329, 318] width 68 height 39
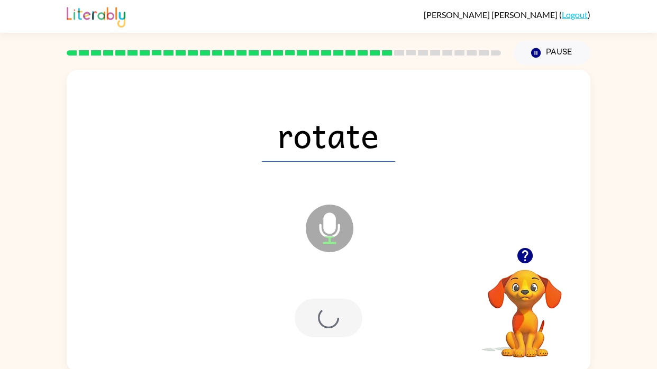
click at [335, 306] on div at bounding box center [329, 318] width 68 height 39
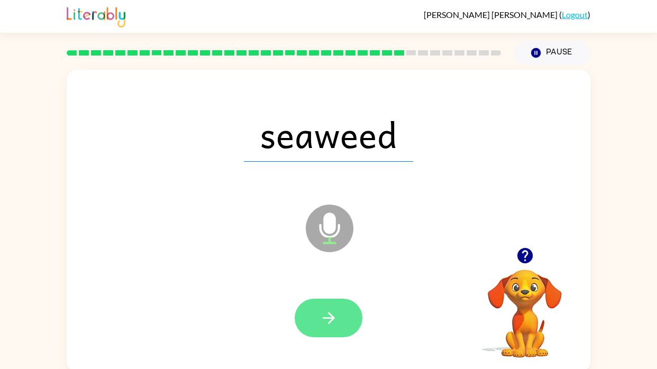
click at [324, 311] on icon "button" at bounding box center [328, 318] width 12 height 12
click at [339, 311] on div at bounding box center [329, 318] width 68 height 39
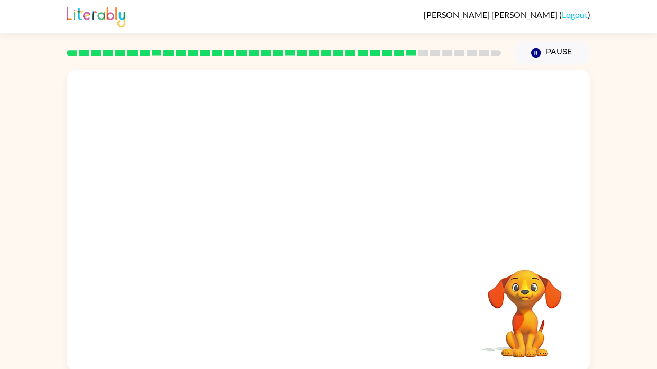
click at [338, 311] on div "Your browser must support playing .mp4 files to use Literably. Please try using…" at bounding box center [329, 221] width 524 height 302
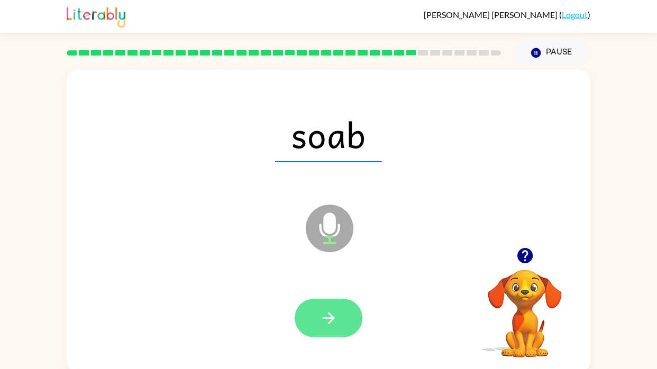
click at [334, 311] on icon "button" at bounding box center [329, 318] width 19 height 19
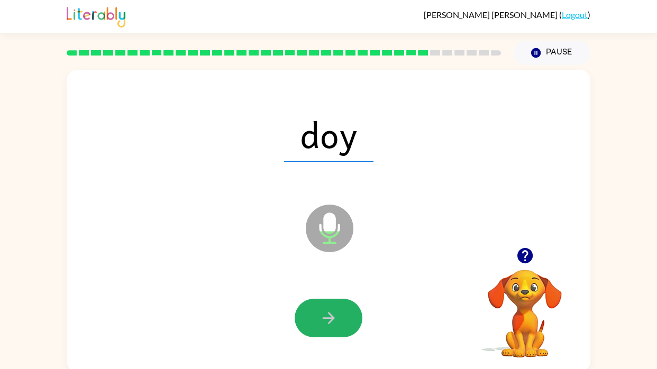
click at [333, 311] on icon "button" at bounding box center [329, 318] width 19 height 19
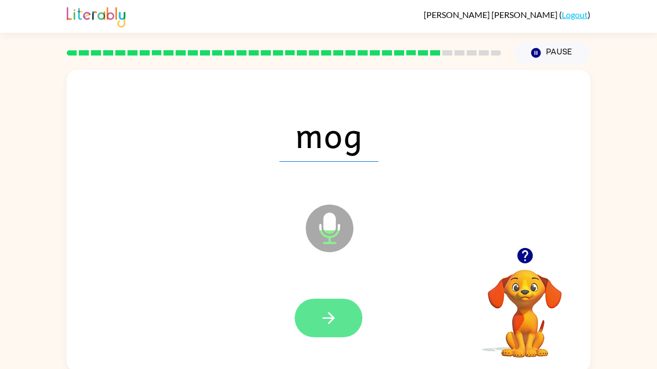
click at [321, 311] on icon "button" at bounding box center [329, 318] width 19 height 19
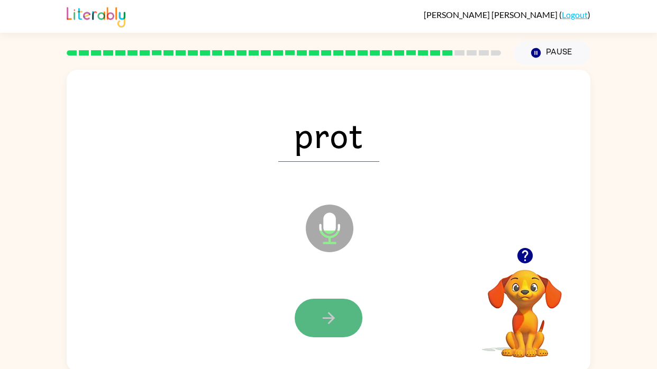
click at [330, 311] on icon "button" at bounding box center [328, 318] width 12 height 12
click at [327, 311] on icon "button" at bounding box center [329, 318] width 19 height 19
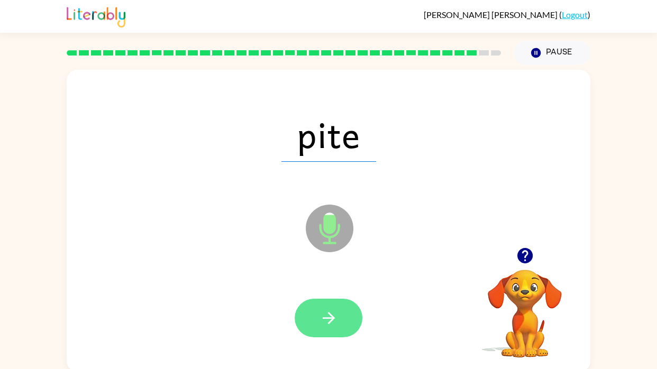
click at [326, 311] on icon "button" at bounding box center [329, 318] width 19 height 19
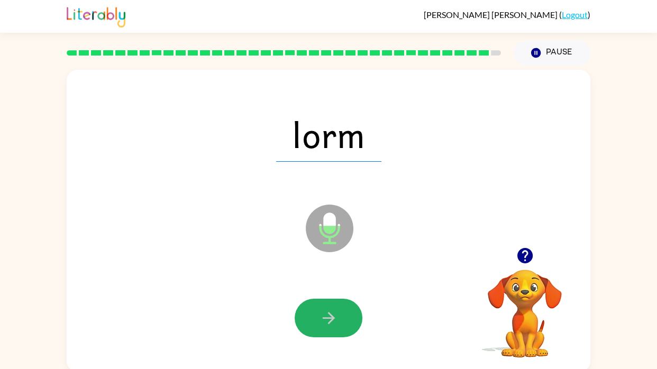
click at [326, 311] on icon "button" at bounding box center [329, 318] width 19 height 19
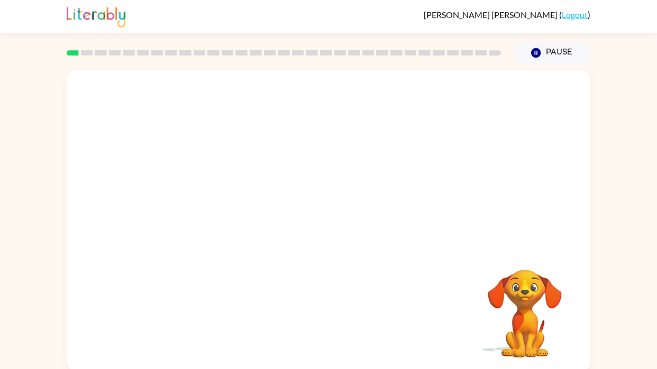
click at [298, 204] on video "Your browser must support playing .mp4 files to use Literably. Please try using…" at bounding box center [329, 159] width 524 height 178
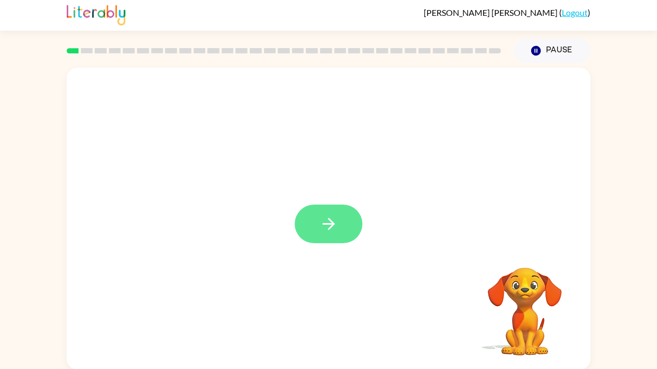
click at [352, 222] on button "button" at bounding box center [329, 224] width 68 height 39
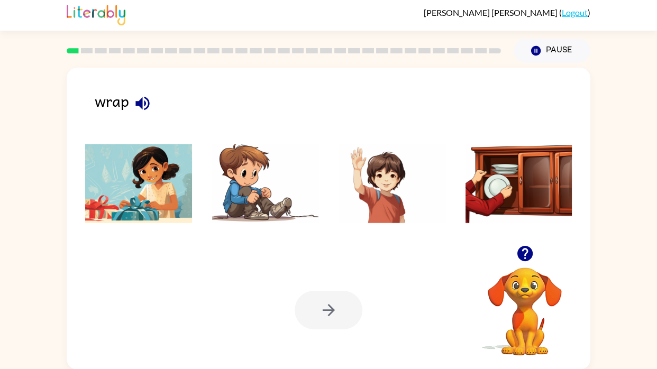
click at [93, 202] on img at bounding box center [138, 183] width 107 height 79
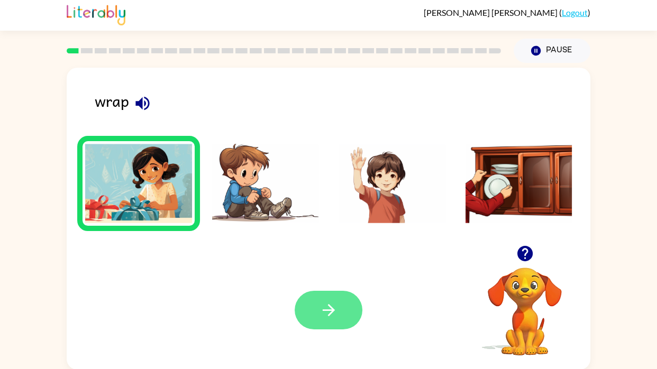
click at [354, 322] on button "button" at bounding box center [329, 310] width 68 height 39
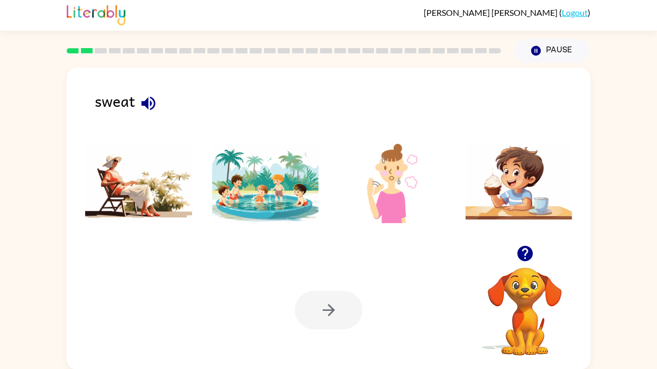
click at [393, 218] on img at bounding box center [392, 183] width 107 height 79
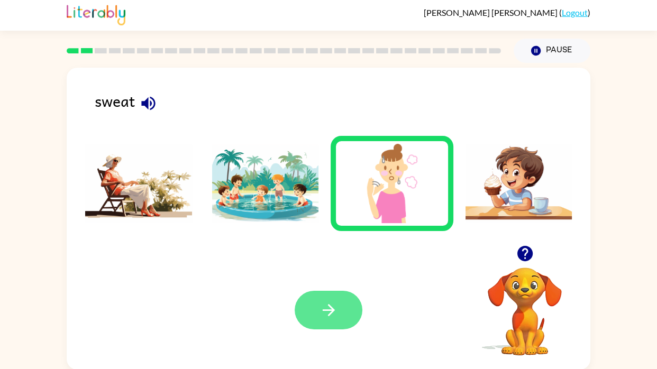
click at [331, 316] on icon "button" at bounding box center [329, 310] width 19 height 19
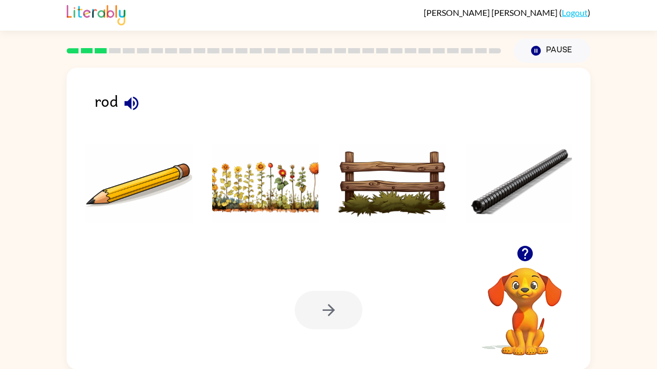
click at [480, 210] on img at bounding box center [519, 183] width 107 height 79
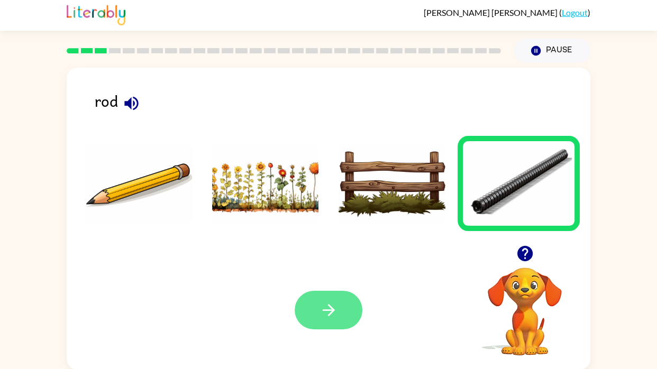
click at [333, 312] on icon "button" at bounding box center [329, 310] width 19 height 19
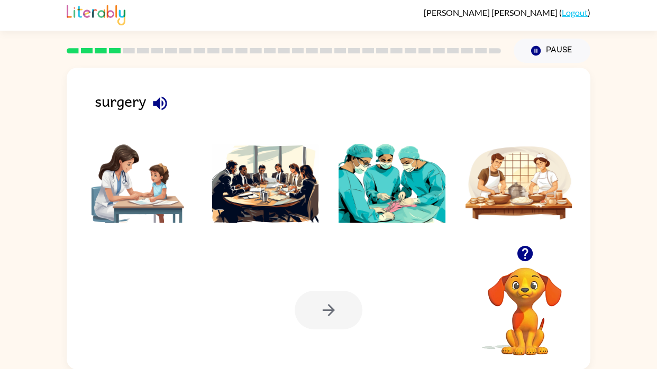
click at [418, 217] on img at bounding box center [392, 183] width 107 height 79
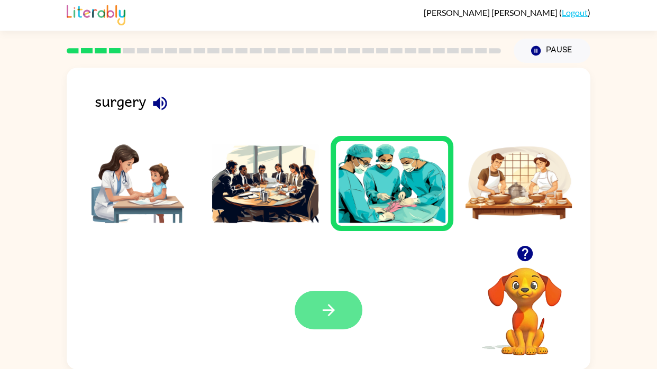
click at [343, 312] on button "button" at bounding box center [329, 310] width 68 height 39
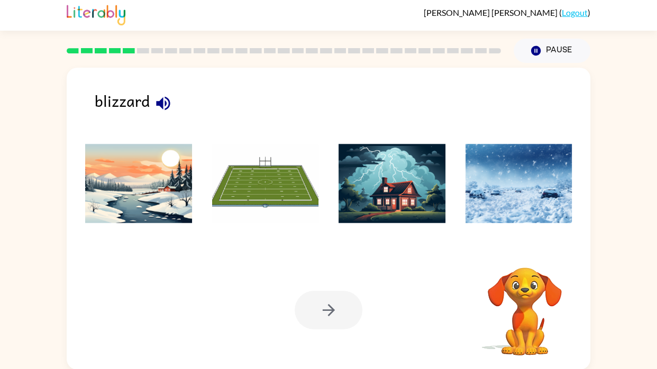
click at [531, 185] on img at bounding box center [519, 183] width 107 height 79
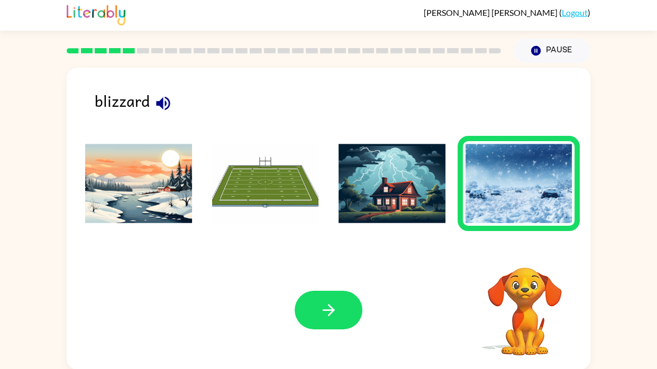
click at [95, 190] on img at bounding box center [138, 183] width 107 height 79
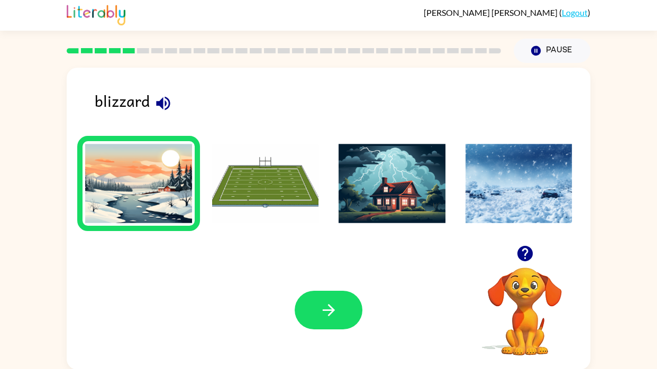
click at [516, 201] on img at bounding box center [519, 183] width 107 height 79
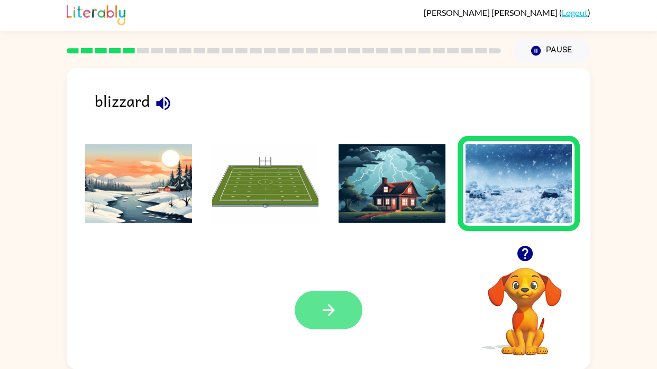
click at [344, 327] on button "button" at bounding box center [329, 310] width 68 height 39
click at [344, 314] on div at bounding box center [329, 310] width 68 height 39
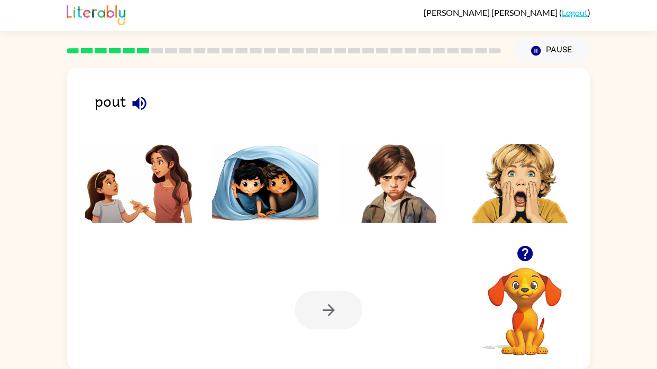
click at [434, 185] on img at bounding box center [392, 183] width 107 height 79
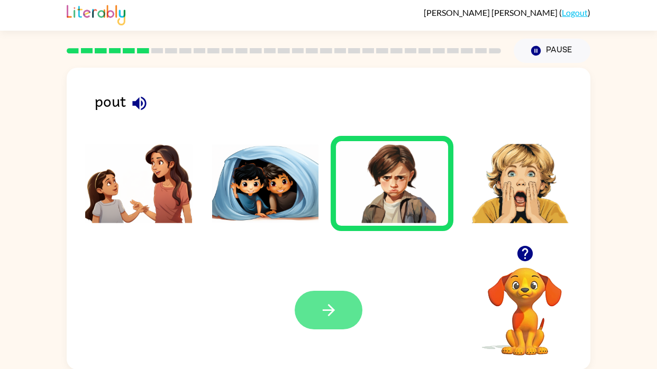
click at [339, 297] on button "button" at bounding box center [329, 310] width 68 height 39
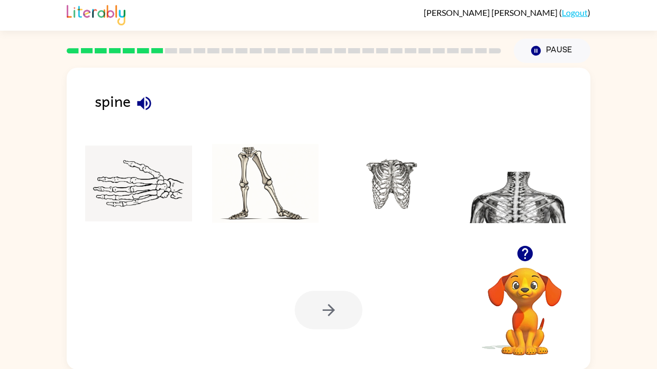
click at [418, 205] on img at bounding box center [392, 183] width 107 height 79
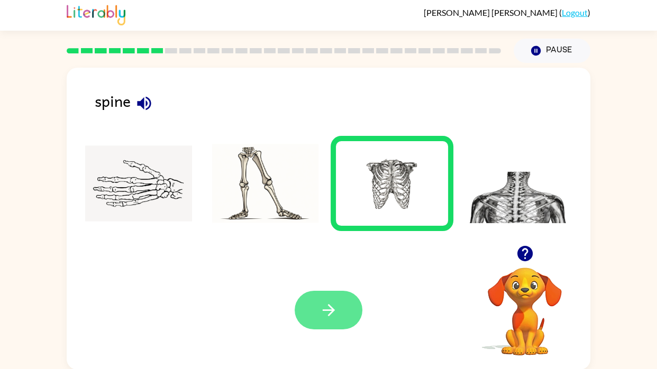
click at [349, 325] on button "button" at bounding box center [329, 310] width 68 height 39
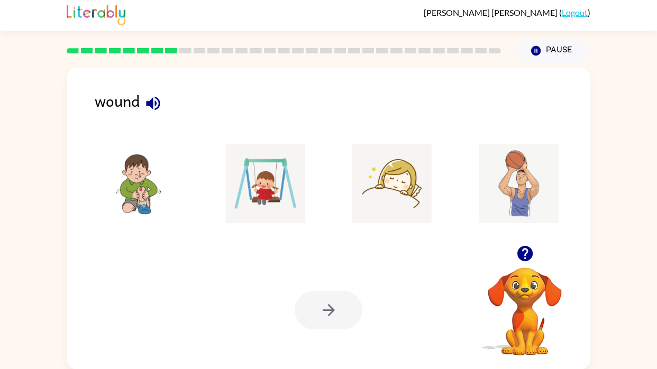
click at [400, 207] on img at bounding box center [392, 183] width 107 height 79
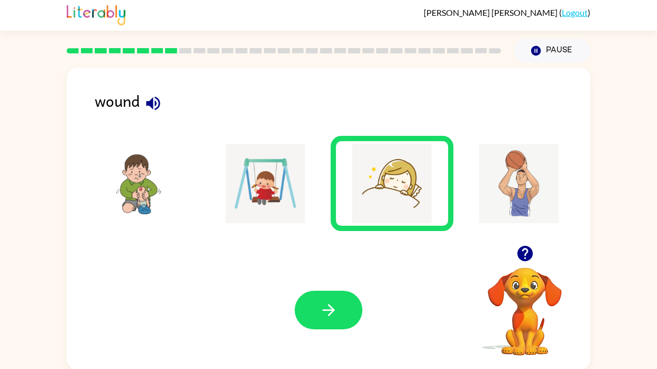
click at [252, 196] on img at bounding box center [265, 183] width 107 height 79
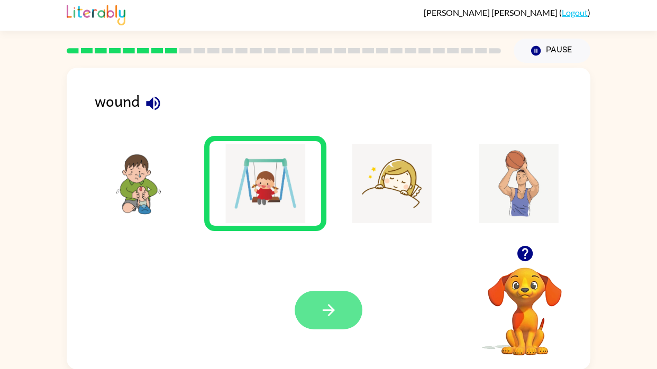
click at [353, 314] on button "button" at bounding box center [329, 310] width 68 height 39
click at [342, 316] on div at bounding box center [329, 310] width 68 height 39
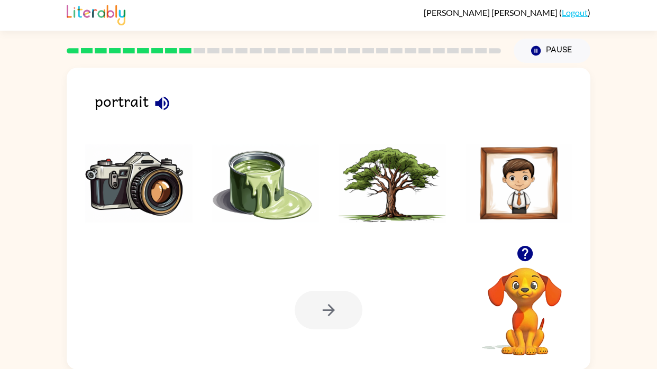
click at [522, 167] on img at bounding box center [519, 183] width 107 height 79
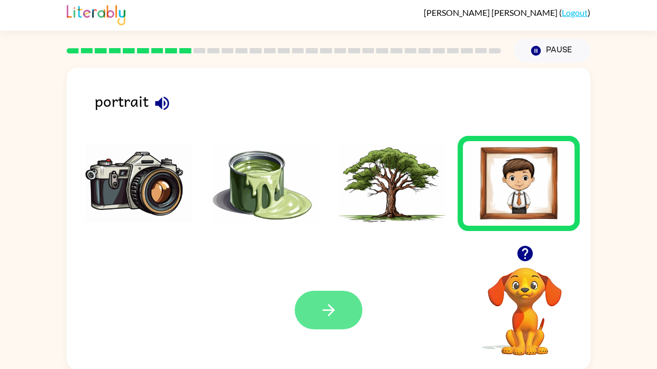
click at [331, 295] on button "button" at bounding box center [329, 310] width 68 height 39
click at [334, 294] on div at bounding box center [329, 310] width 68 height 39
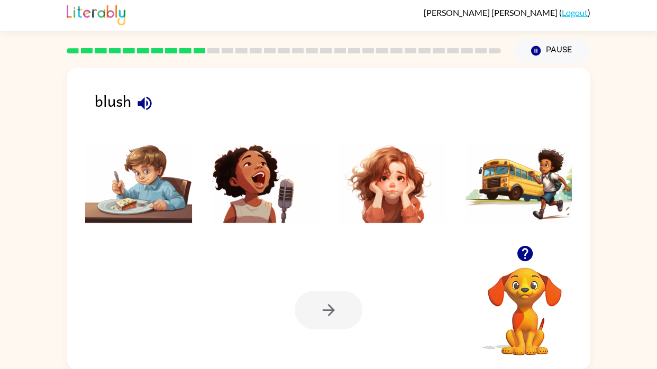
click at [414, 211] on img at bounding box center [392, 183] width 107 height 79
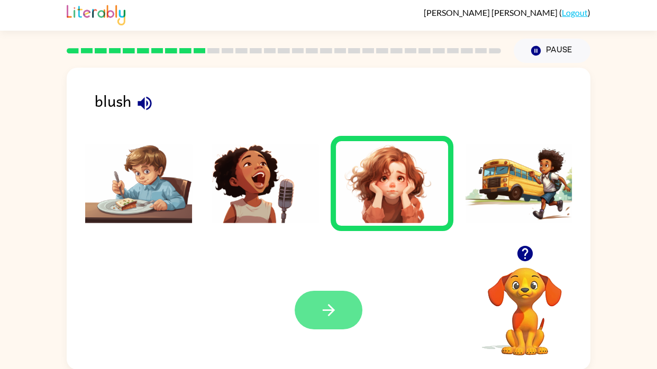
click at [351, 317] on button "button" at bounding box center [329, 310] width 68 height 39
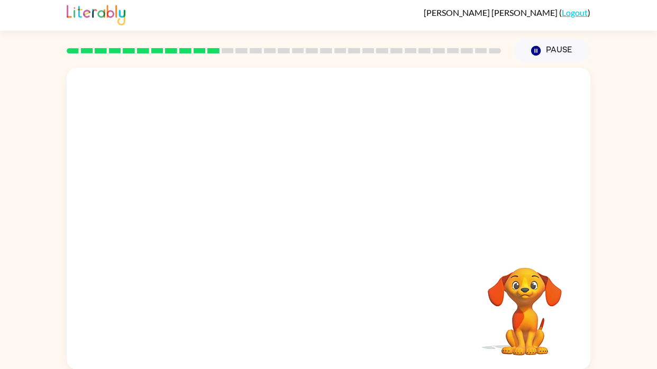
click at [561, 201] on div at bounding box center [329, 157] width 524 height 178
click at [475, 304] on video "Your browser must support playing .mp4 files to use Literably. Please try using…" at bounding box center [525, 304] width 106 height 106
click at [330, 231] on div at bounding box center [329, 224] width 68 height 39
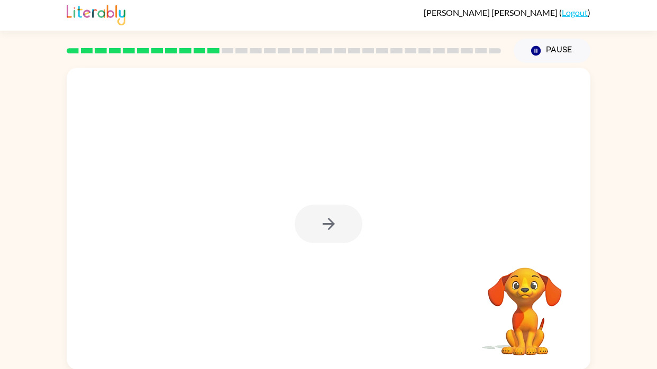
click at [330, 231] on div at bounding box center [329, 224] width 68 height 39
click at [331, 231] on icon "button" at bounding box center [329, 224] width 19 height 19
click at [331, 231] on div at bounding box center [329, 224] width 68 height 39
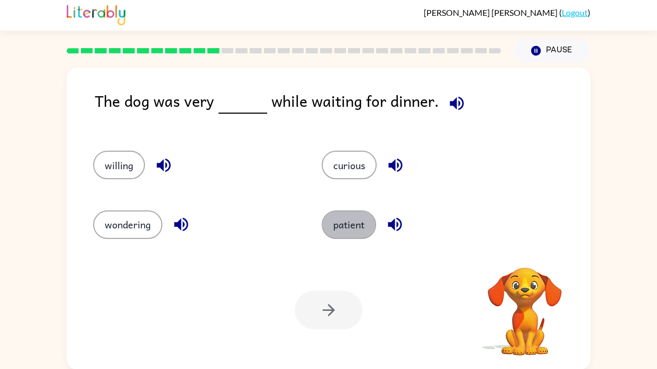
click at [331, 231] on button "patient" at bounding box center [349, 225] width 54 height 29
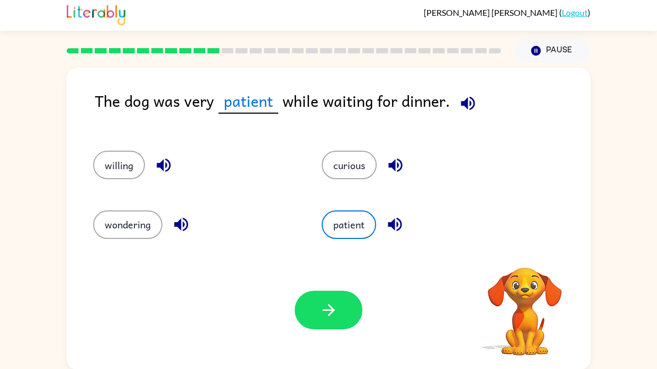
click at [331, 231] on button "patient" at bounding box center [349, 225] width 54 height 29
click at [345, 155] on button "curious" at bounding box center [349, 165] width 55 height 29
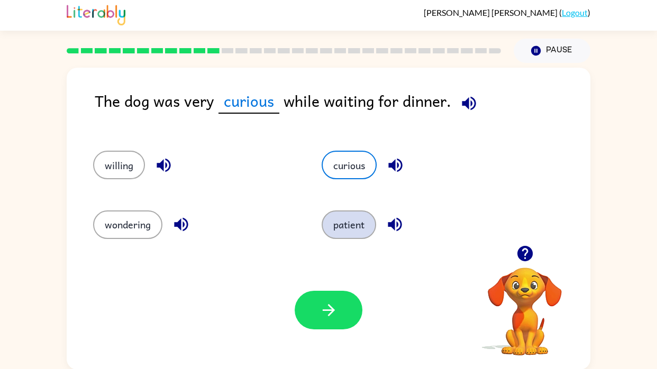
click at [352, 212] on button "patient" at bounding box center [349, 225] width 54 height 29
click at [362, 223] on button "patient" at bounding box center [349, 225] width 54 height 29
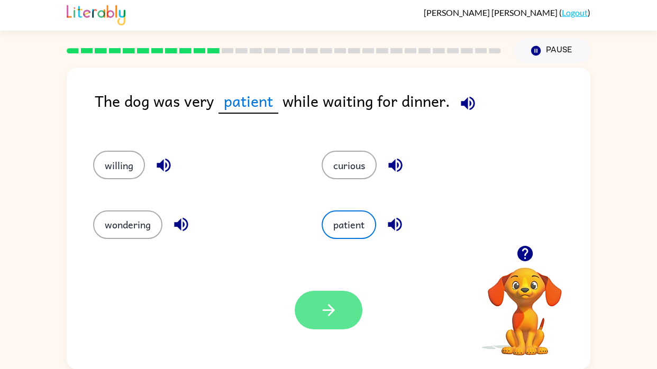
click at [349, 310] on button "button" at bounding box center [329, 310] width 68 height 39
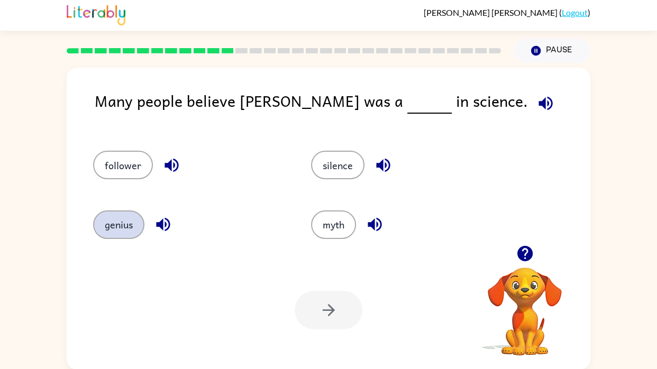
click at [127, 221] on button "genius" at bounding box center [118, 225] width 51 height 29
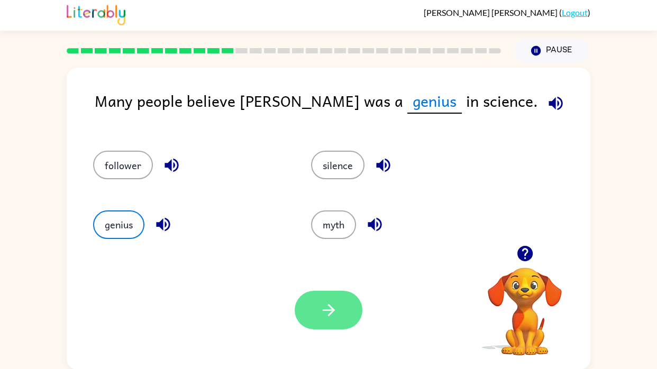
click at [329, 318] on icon "button" at bounding box center [329, 310] width 19 height 19
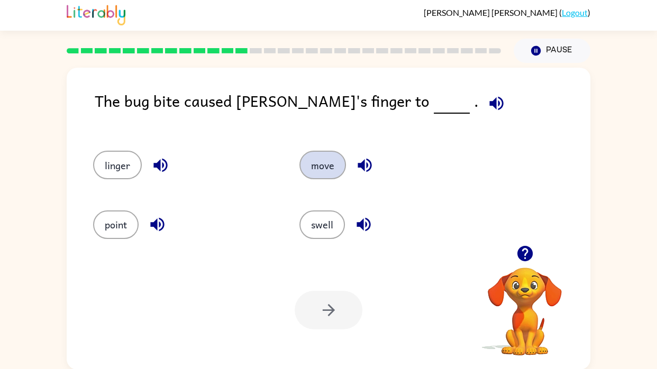
click at [330, 171] on button "move" at bounding box center [322, 165] width 47 height 29
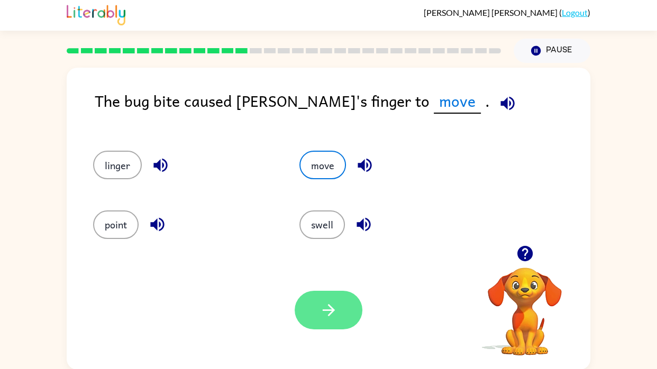
click at [328, 327] on button "button" at bounding box center [329, 310] width 68 height 39
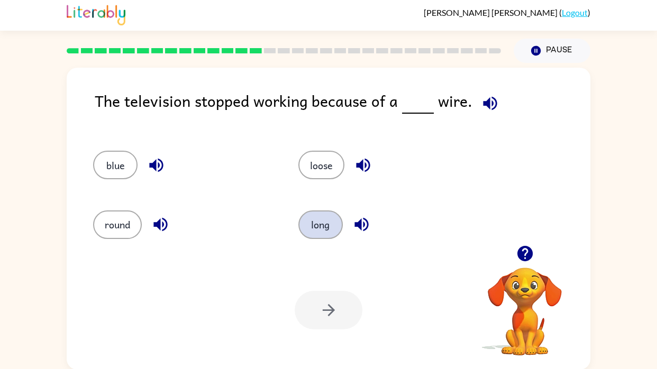
click at [333, 223] on button "long" at bounding box center [320, 225] width 44 height 29
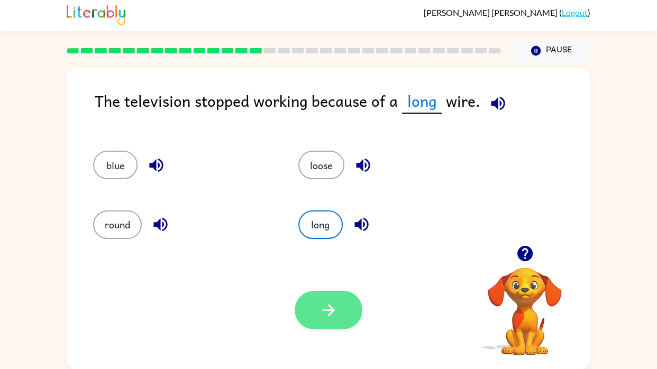
click at [320, 314] on icon "button" at bounding box center [329, 310] width 19 height 19
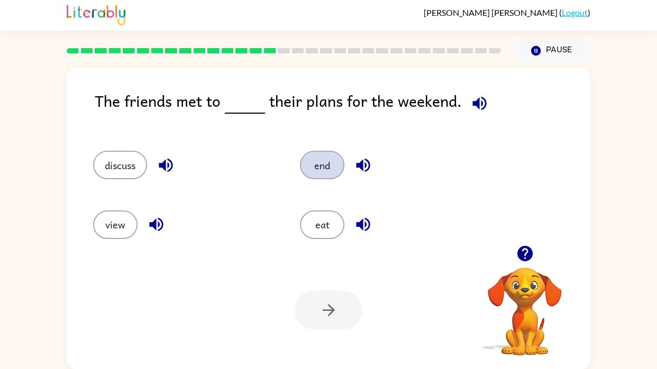
click at [338, 164] on button "end" at bounding box center [322, 165] width 44 height 29
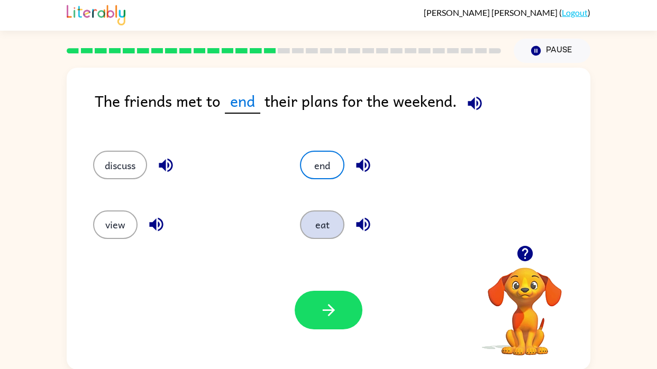
click at [323, 230] on button "eat" at bounding box center [322, 225] width 44 height 29
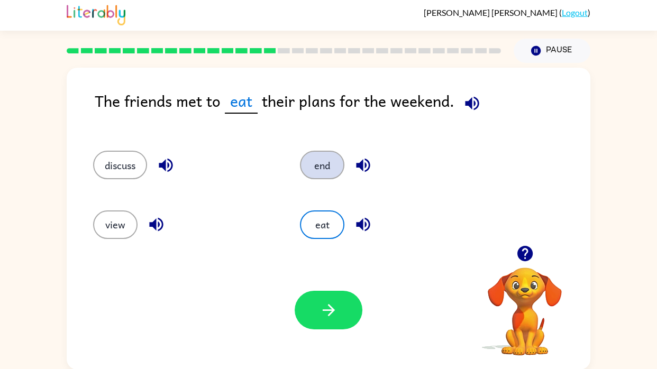
click at [318, 171] on button "end" at bounding box center [322, 165] width 44 height 29
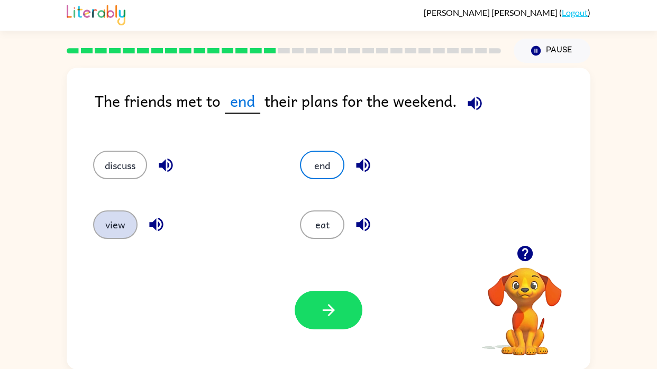
click at [103, 230] on button "view" at bounding box center [115, 225] width 44 height 29
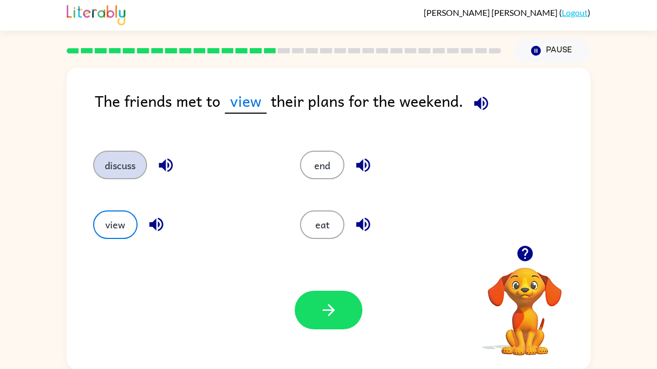
click at [121, 173] on button "discuss" at bounding box center [120, 165] width 54 height 29
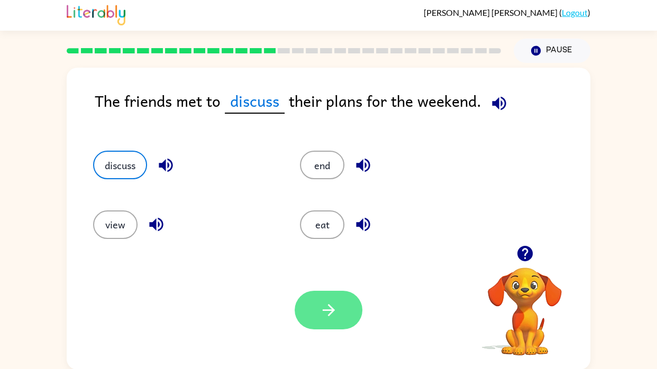
click at [322, 317] on icon "button" at bounding box center [329, 310] width 19 height 19
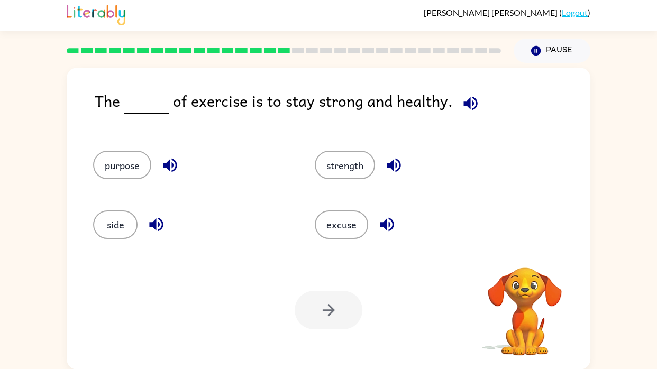
click at [111, 244] on div "side" at bounding box center [184, 219] width 222 height 59
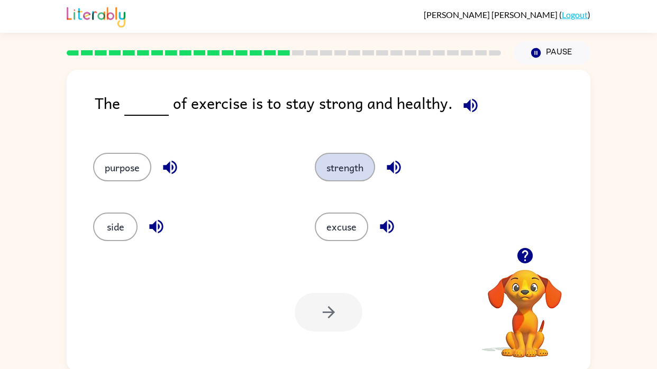
click at [360, 168] on button "strength" at bounding box center [345, 167] width 60 height 29
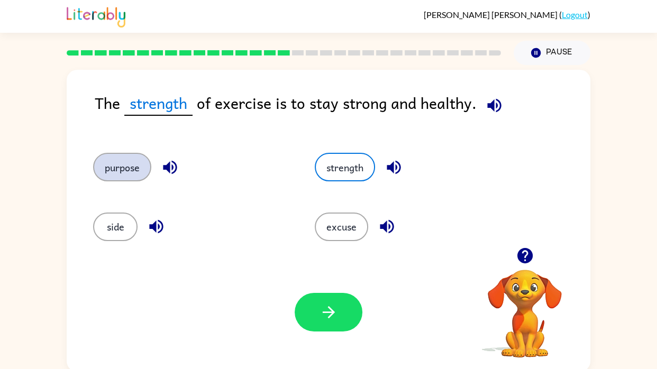
click at [106, 172] on button "purpose" at bounding box center [122, 167] width 58 height 29
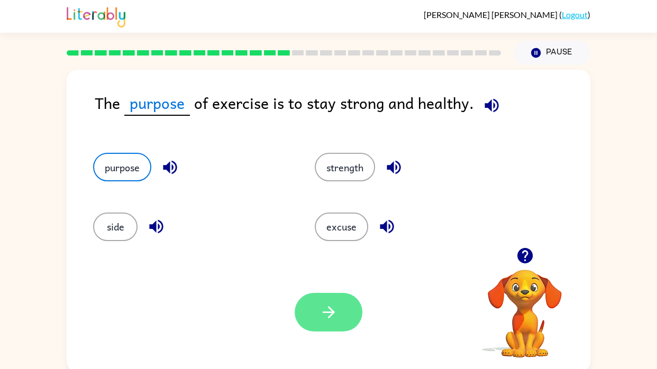
click at [320, 308] on icon "button" at bounding box center [329, 312] width 19 height 19
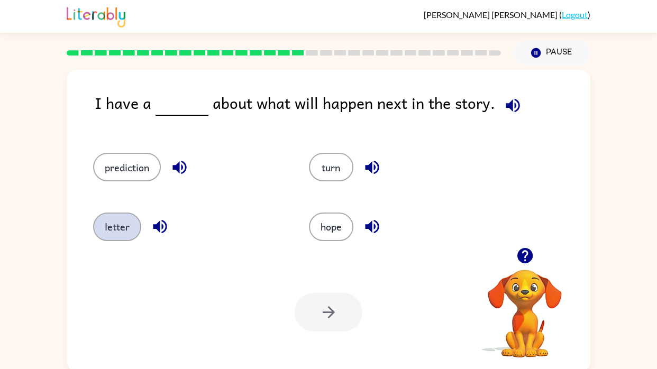
click at [108, 223] on button "letter" at bounding box center [117, 227] width 48 height 29
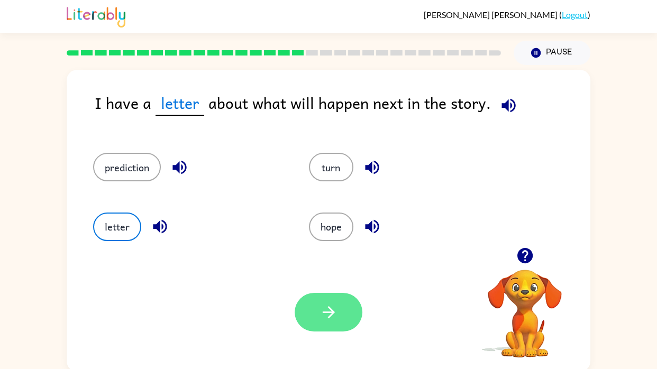
click at [333, 331] on button "button" at bounding box center [329, 312] width 68 height 39
click at [329, 328] on div at bounding box center [329, 312] width 68 height 39
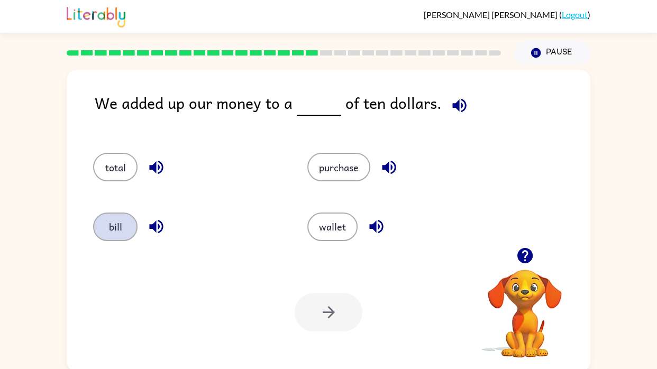
click at [113, 229] on button "bill" at bounding box center [115, 227] width 44 height 29
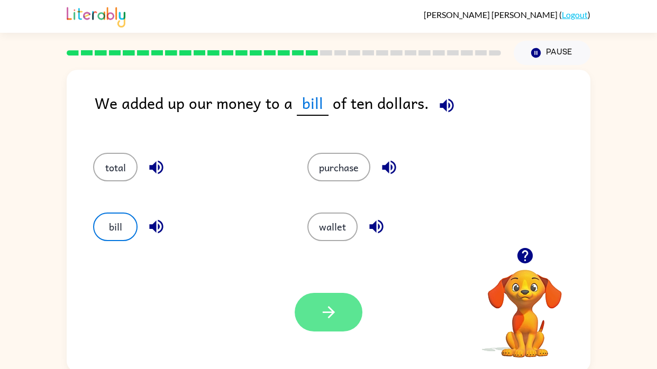
click at [324, 318] on icon "button" at bounding box center [329, 312] width 19 height 19
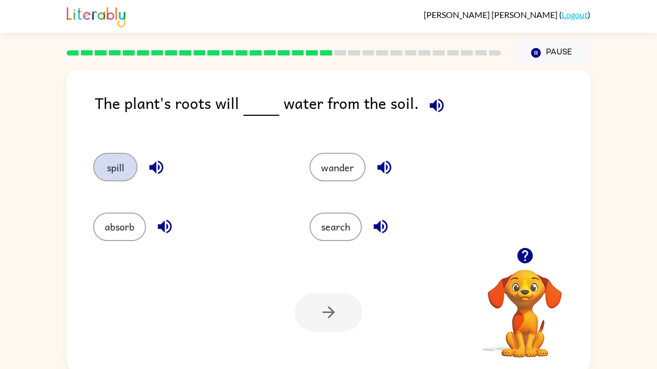
click at [98, 177] on button "spill" at bounding box center [115, 167] width 44 height 29
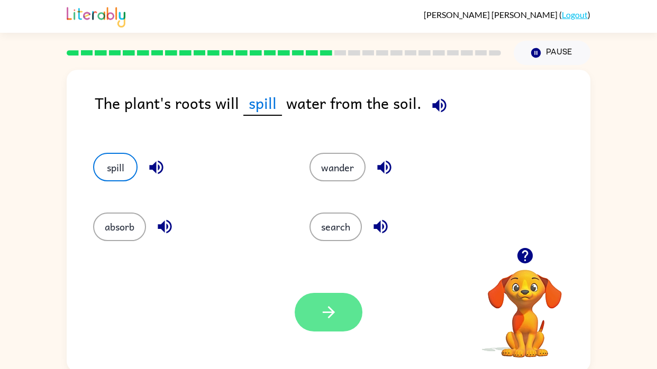
click at [339, 331] on button "button" at bounding box center [329, 312] width 68 height 39
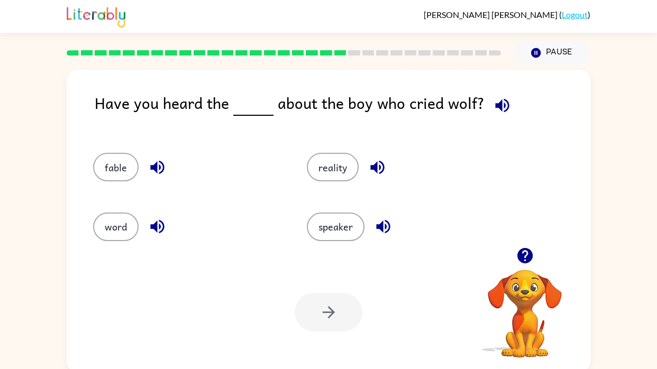
click at [70, 218] on div "Have you heard the about the boy who cried wolf? fable reality word speaker You…" at bounding box center [329, 221] width 524 height 302
click at [99, 235] on button "word" at bounding box center [115, 227] width 45 height 29
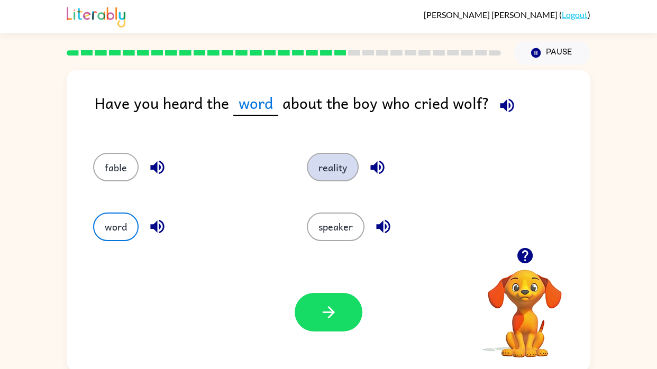
click at [330, 160] on button "reality" at bounding box center [333, 167] width 52 height 29
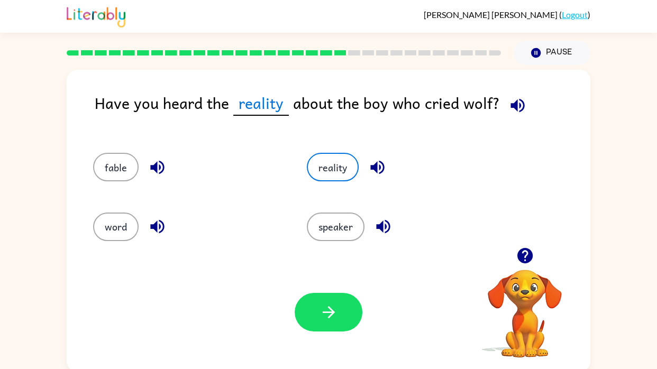
click at [306, 339] on div "Your browser must support playing .mp4 files to use Literably. Please try using…" at bounding box center [329, 312] width 524 height 119
click at [303, 305] on button "button" at bounding box center [329, 312] width 68 height 39
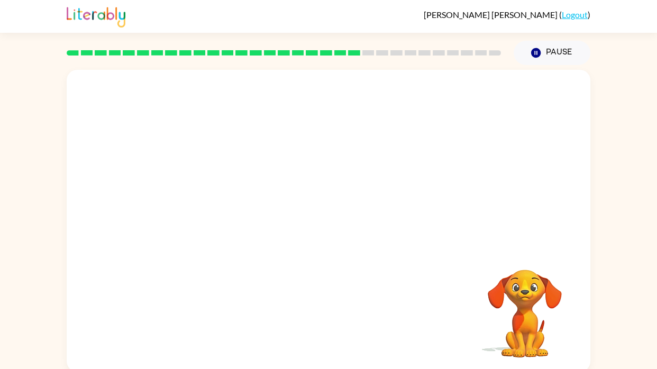
click at [333, 322] on div "Your browser must support playing .mp4 files to use Literably. Please try using…" at bounding box center [329, 221] width 524 height 302
click at [405, 215] on video "Your browser must support playing .mp4 files to use Literably. Please try using…" at bounding box center [329, 159] width 524 height 178
click at [388, 223] on video "Your browser must support playing .mp4 files to use Literably. Please try using…" at bounding box center [329, 159] width 524 height 178
click at [349, 106] on div at bounding box center [329, 159] width 524 height 178
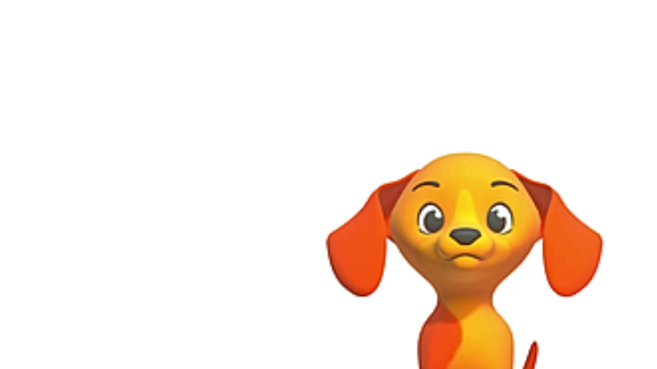
click at [546, 311] on video "Your browser must support playing .mp4 files to use Literably. Please try using…" at bounding box center [525, 306] width 106 height 106
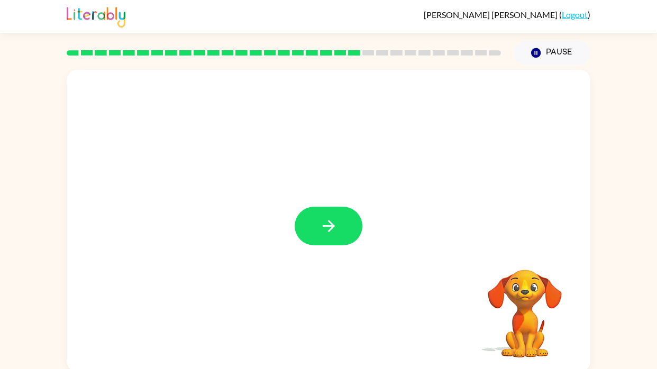
scroll to position [2, 0]
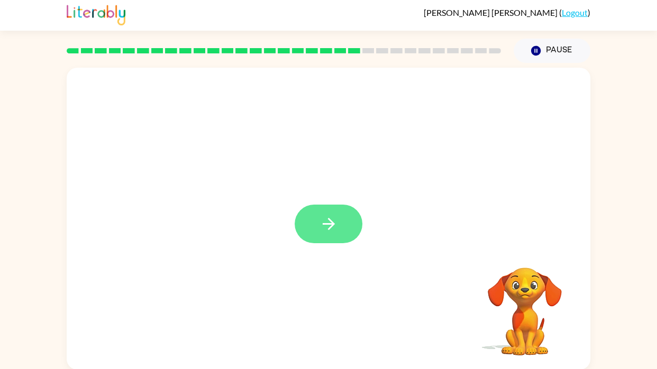
click at [319, 243] on button "button" at bounding box center [329, 224] width 68 height 39
click at [306, 222] on div at bounding box center [329, 224] width 68 height 39
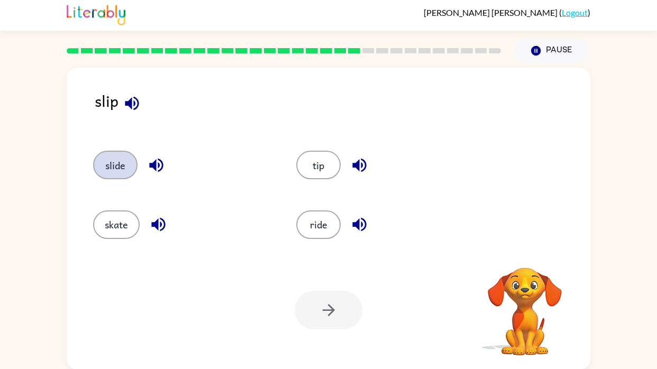
click at [107, 170] on button "slide" at bounding box center [115, 165] width 44 height 29
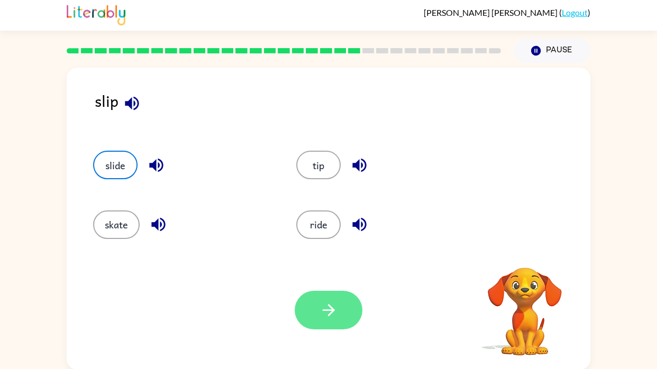
click at [340, 307] on button "button" at bounding box center [329, 310] width 68 height 39
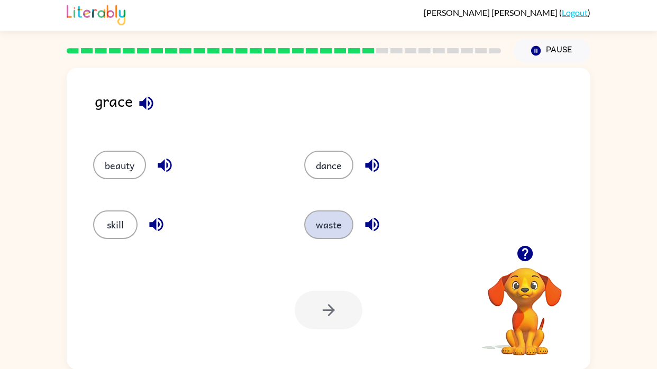
click at [327, 215] on button "waste" at bounding box center [328, 225] width 49 height 29
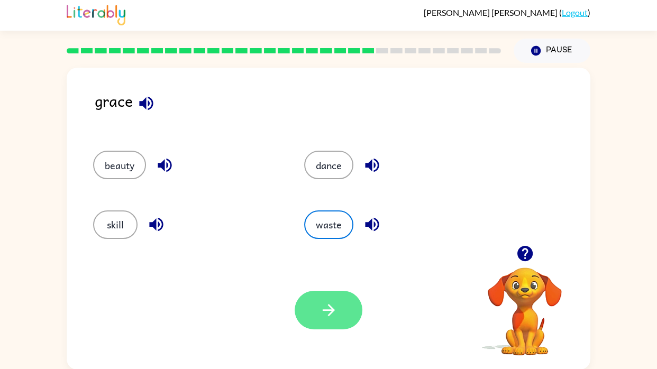
click at [329, 311] on icon "button" at bounding box center [329, 310] width 19 height 19
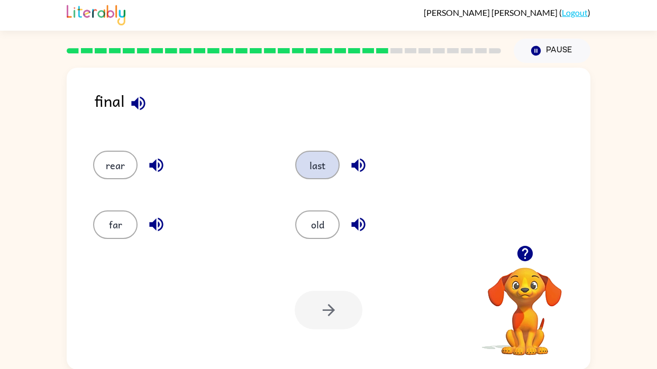
click at [315, 172] on button "last" at bounding box center [317, 165] width 44 height 29
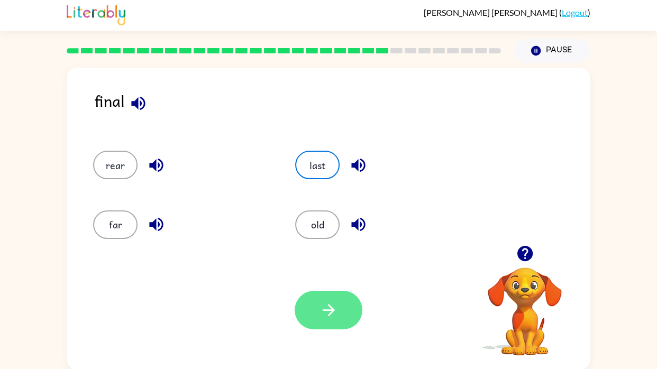
click at [329, 311] on icon "button" at bounding box center [329, 310] width 19 height 19
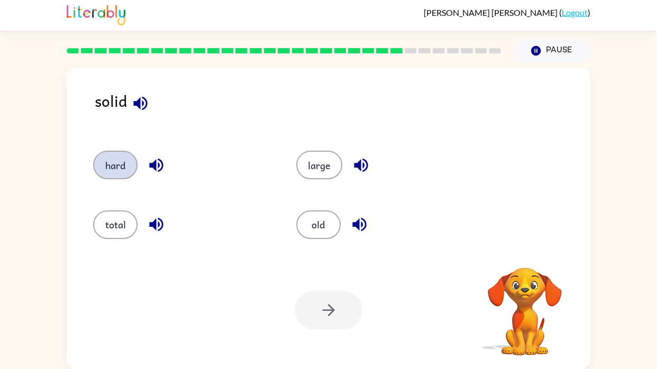
click at [116, 156] on button "hard" at bounding box center [115, 165] width 44 height 29
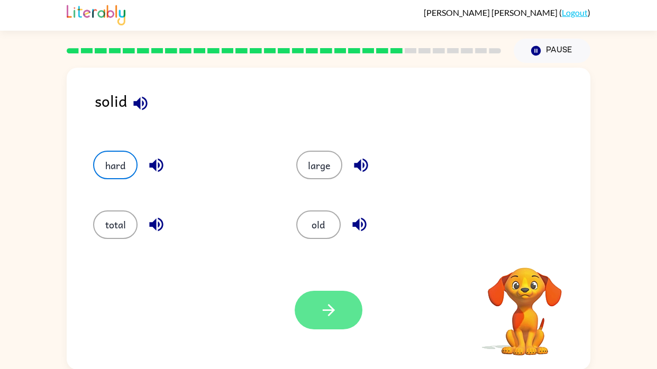
click at [331, 311] on icon "button" at bounding box center [329, 310] width 19 height 19
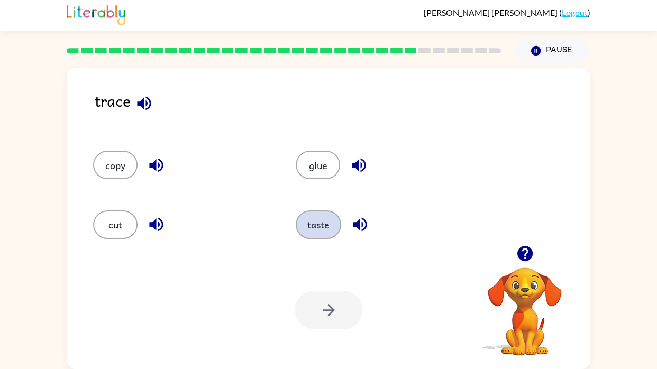
click at [326, 226] on button "taste" at bounding box center [318, 225] width 45 height 29
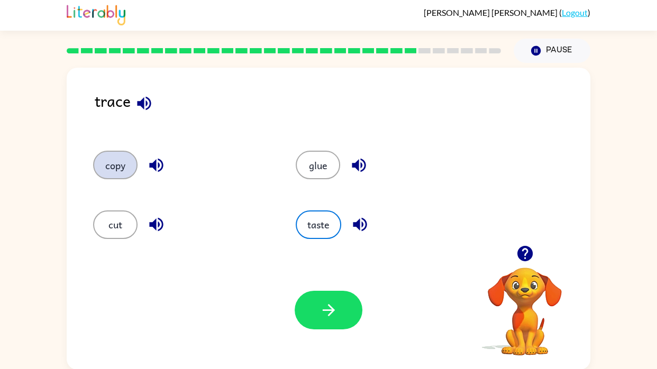
click at [105, 173] on button "copy" at bounding box center [115, 165] width 44 height 29
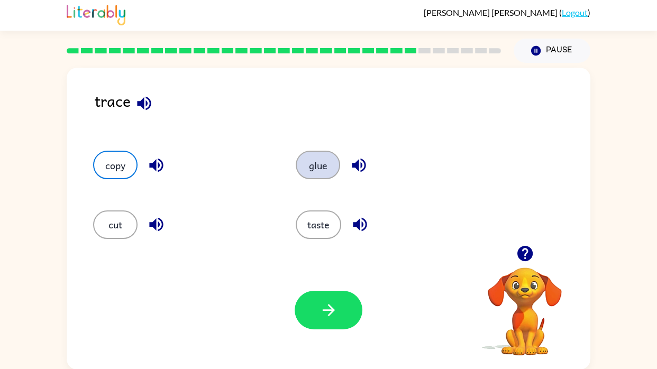
click at [311, 169] on button "glue" at bounding box center [318, 165] width 44 height 29
click at [363, 169] on icon "button" at bounding box center [359, 166] width 14 height 14
click at [148, 106] on icon "button" at bounding box center [144, 103] width 19 height 19
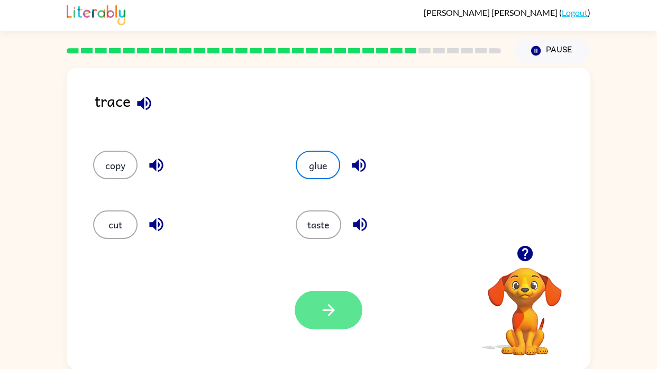
click at [334, 311] on icon "button" at bounding box center [329, 310] width 19 height 19
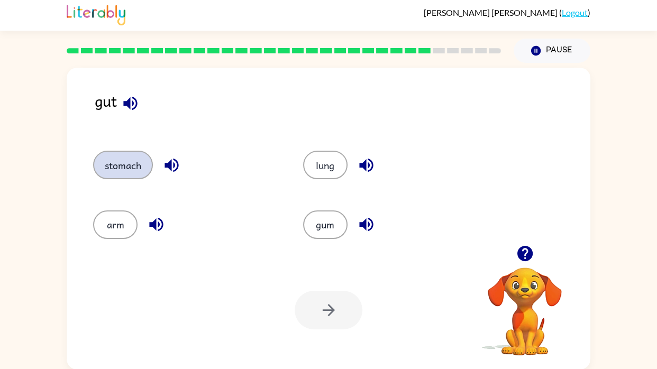
click at [99, 159] on button "stomach" at bounding box center [123, 165] width 60 height 29
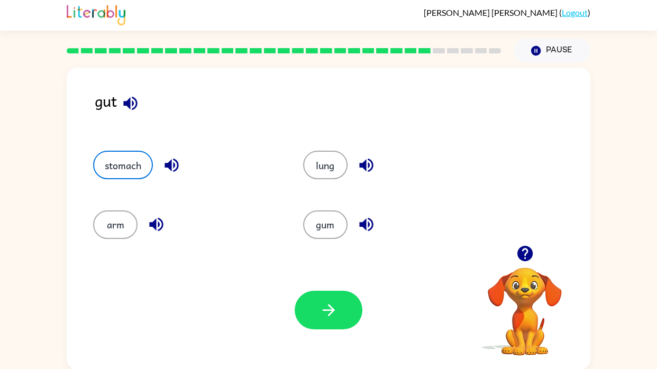
click at [325, 185] on div "lung" at bounding box center [388, 160] width 210 height 59
click at [374, 162] on icon "button" at bounding box center [366, 165] width 19 height 19
click at [363, 156] on icon "button" at bounding box center [366, 165] width 19 height 19
click at [130, 106] on icon "button" at bounding box center [130, 103] width 14 height 14
click at [331, 164] on button "lung" at bounding box center [325, 165] width 44 height 29
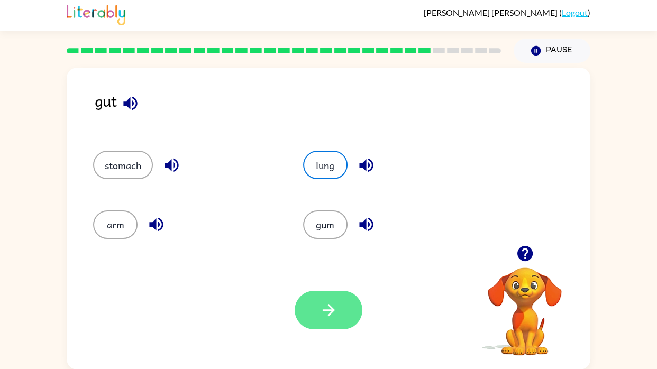
click at [332, 304] on icon "button" at bounding box center [329, 310] width 19 height 19
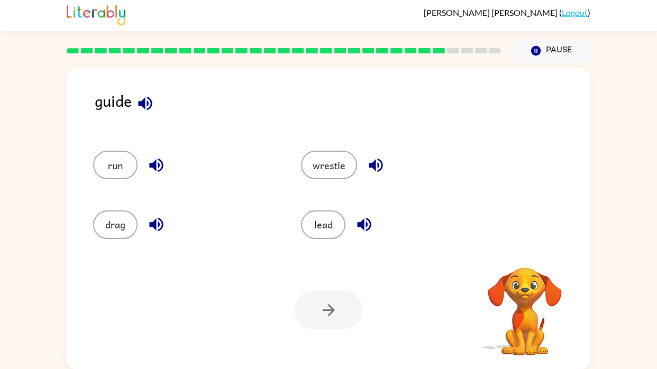
click at [145, 111] on icon "button" at bounding box center [145, 103] width 19 height 19
click at [148, 98] on icon "button" at bounding box center [145, 103] width 14 height 14
click at [376, 164] on icon "button" at bounding box center [376, 165] width 19 height 19
click at [371, 227] on icon "button" at bounding box center [364, 224] width 19 height 19
click at [149, 218] on icon "button" at bounding box center [156, 224] width 19 height 19
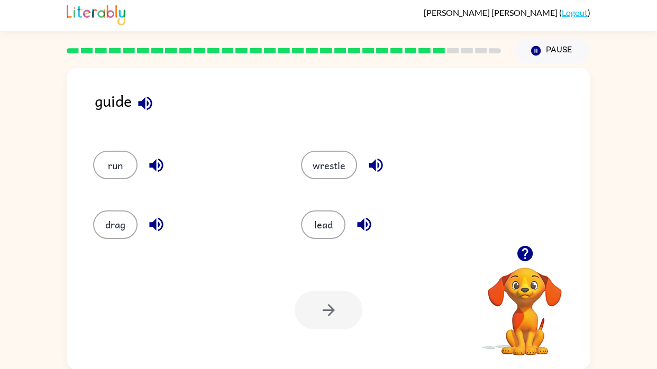
click at [149, 170] on icon "button" at bounding box center [156, 165] width 19 height 19
click at [147, 166] on icon "button" at bounding box center [156, 165] width 19 height 19
click at [150, 220] on icon "button" at bounding box center [156, 224] width 19 height 19
click at [154, 167] on icon "button" at bounding box center [156, 166] width 14 height 14
click at [153, 107] on icon "button" at bounding box center [145, 103] width 19 height 19
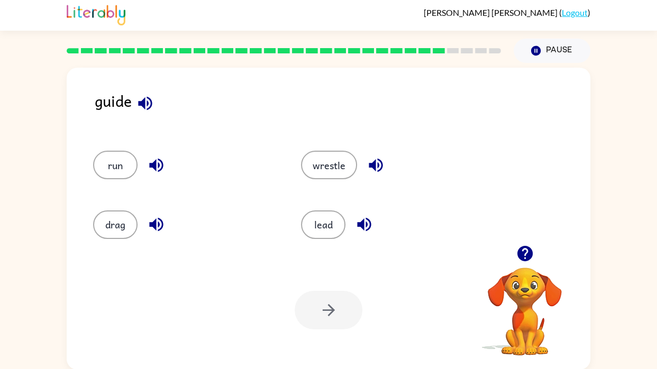
click at [371, 164] on icon "button" at bounding box center [376, 166] width 14 height 14
click at [377, 161] on icon "button" at bounding box center [376, 165] width 19 height 19
click at [379, 162] on icon "button" at bounding box center [376, 165] width 19 height 19
click at [376, 168] on icon "button" at bounding box center [376, 165] width 19 height 19
click at [376, 169] on icon "button" at bounding box center [376, 165] width 19 height 19
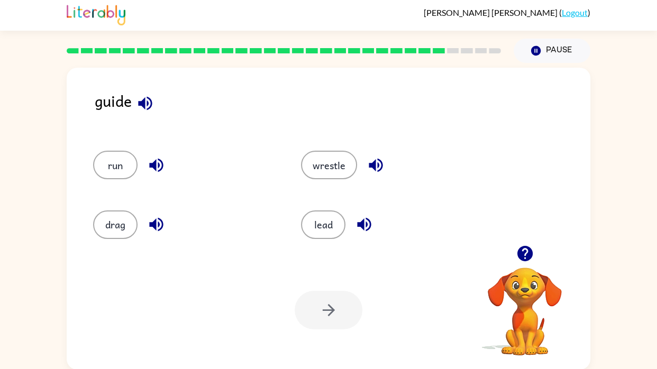
click at [375, 166] on icon "button" at bounding box center [376, 165] width 19 height 19
click at [376, 165] on icon "button" at bounding box center [376, 165] width 19 height 19
click at [377, 165] on icon "button" at bounding box center [376, 166] width 14 height 14
click at [106, 227] on button "drag" at bounding box center [115, 225] width 44 height 29
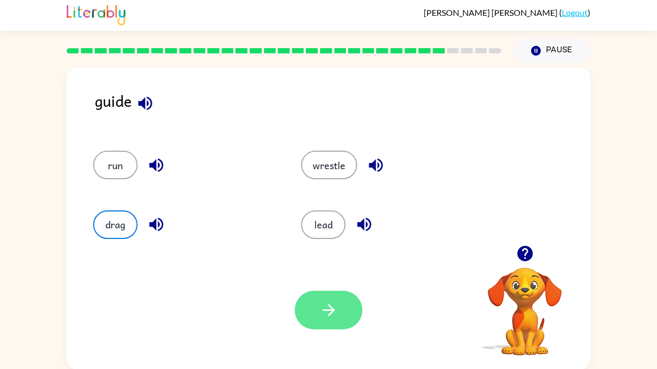
click at [326, 310] on icon "button" at bounding box center [328, 310] width 12 height 12
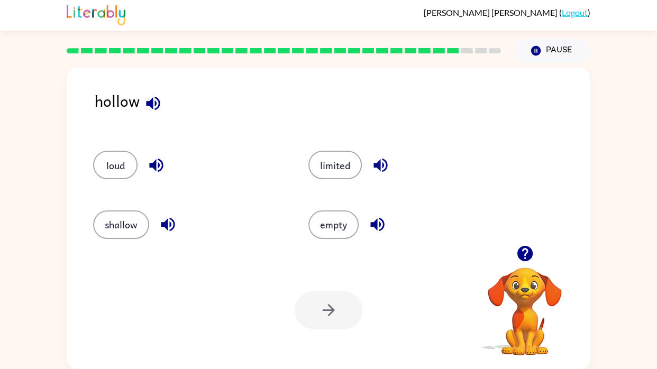
click at [157, 104] on icon "button" at bounding box center [153, 103] width 19 height 19
click at [356, 232] on button "empty" at bounding box center [333, 225] width 50 height 29
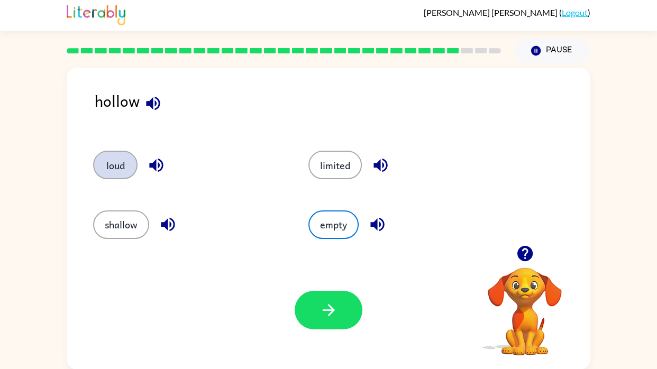
click at [108, 178] on button "loud" at bounding box center [115, 165] width 44 height 29
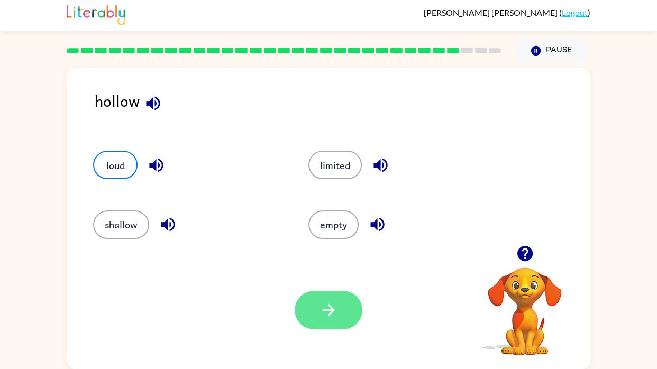
click at [326, 311] on icon "button" at bounding box center [329, 310] width 19 height 19
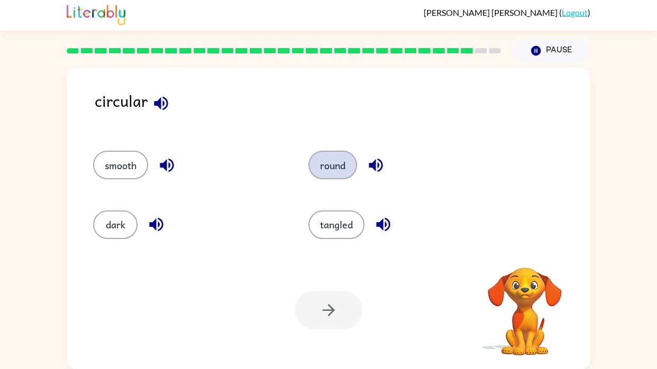
click at [345, 159] on button "round" at bounding box center [332, 165] width 49 height 29
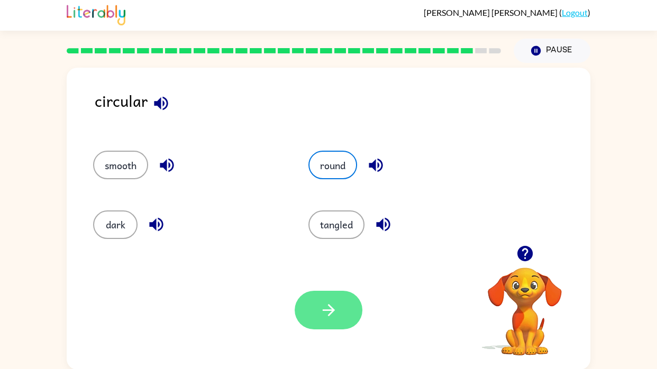
click at [325, 311] on button "button" at bounding box center [329, 310] width 68 height 39
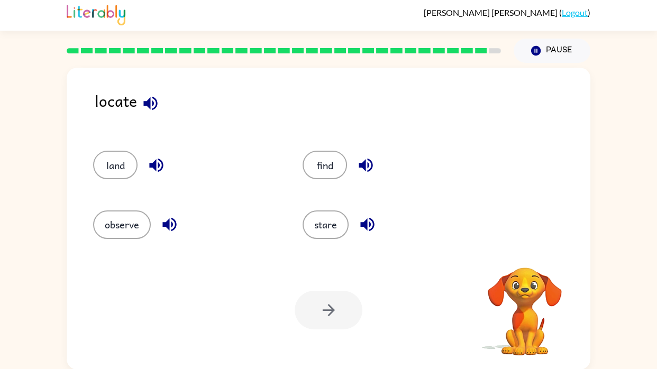
click at [327, 309] on div at bounding box center [329, 310] width 68 height 39
click at [111, 174] on button "land" at bounding box center [115, 165] width 44 height 29
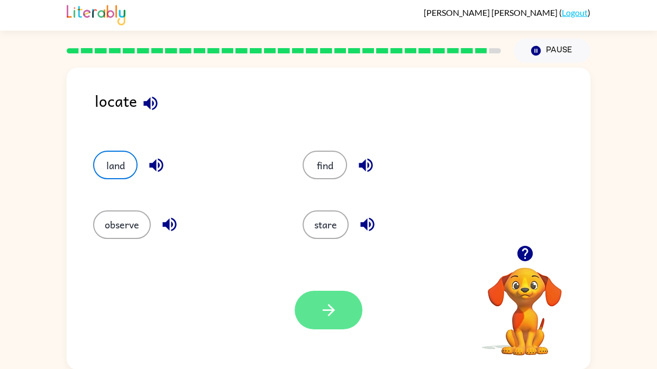
click at [327, 311] on icon "button" at bounding box center [329, 310] width 19 height 19
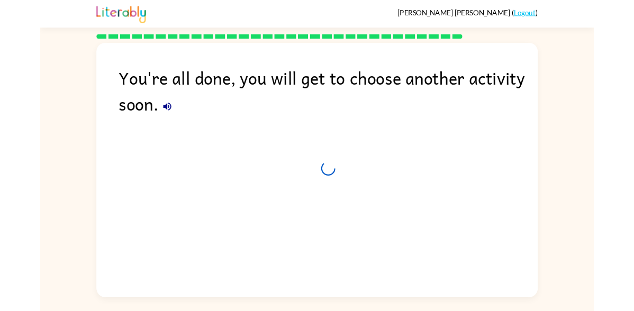
scroll to position [0, 0]
